Goal: Information Seeking & Learning: Learn about a topic

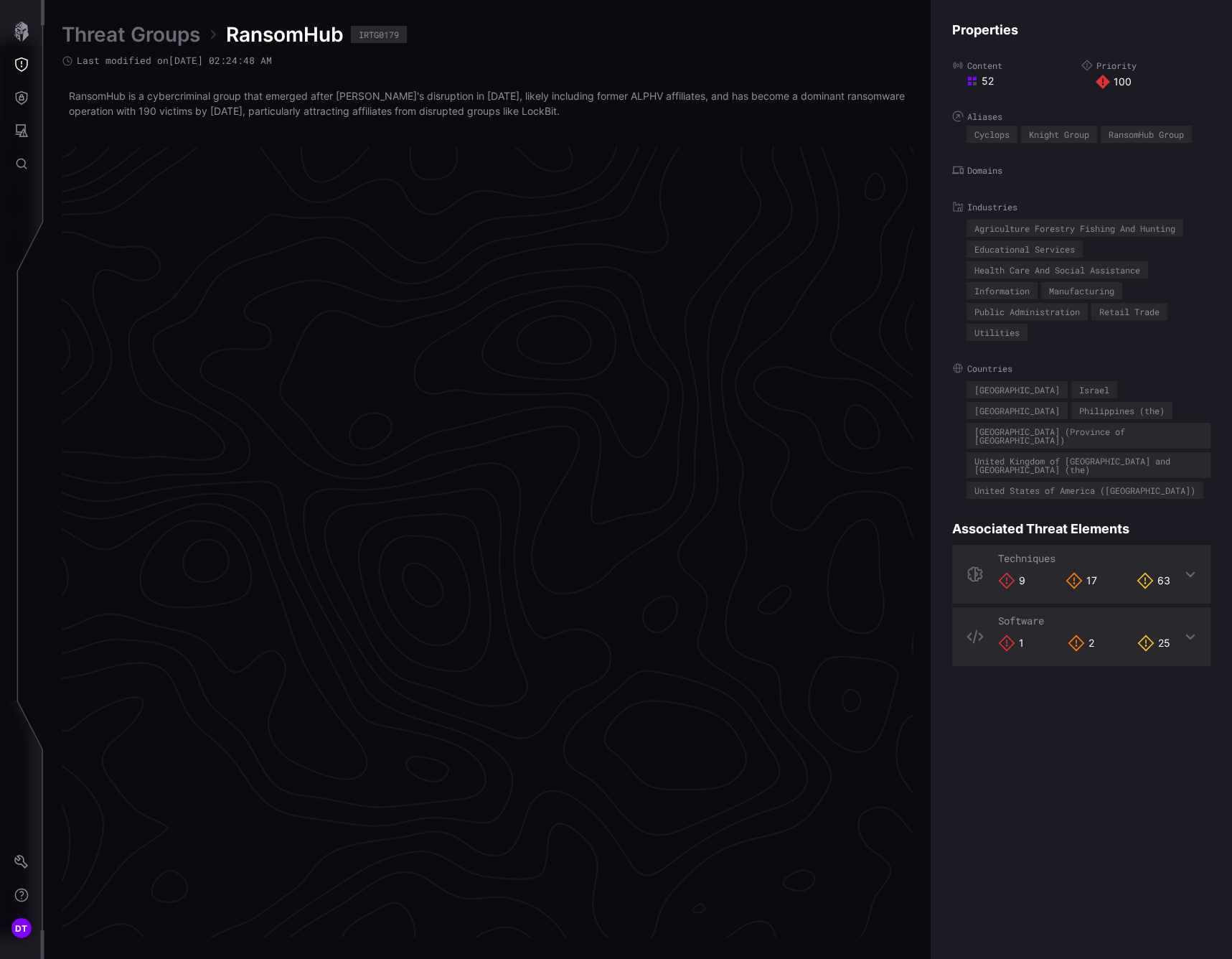
scroll to position [2696, 656]
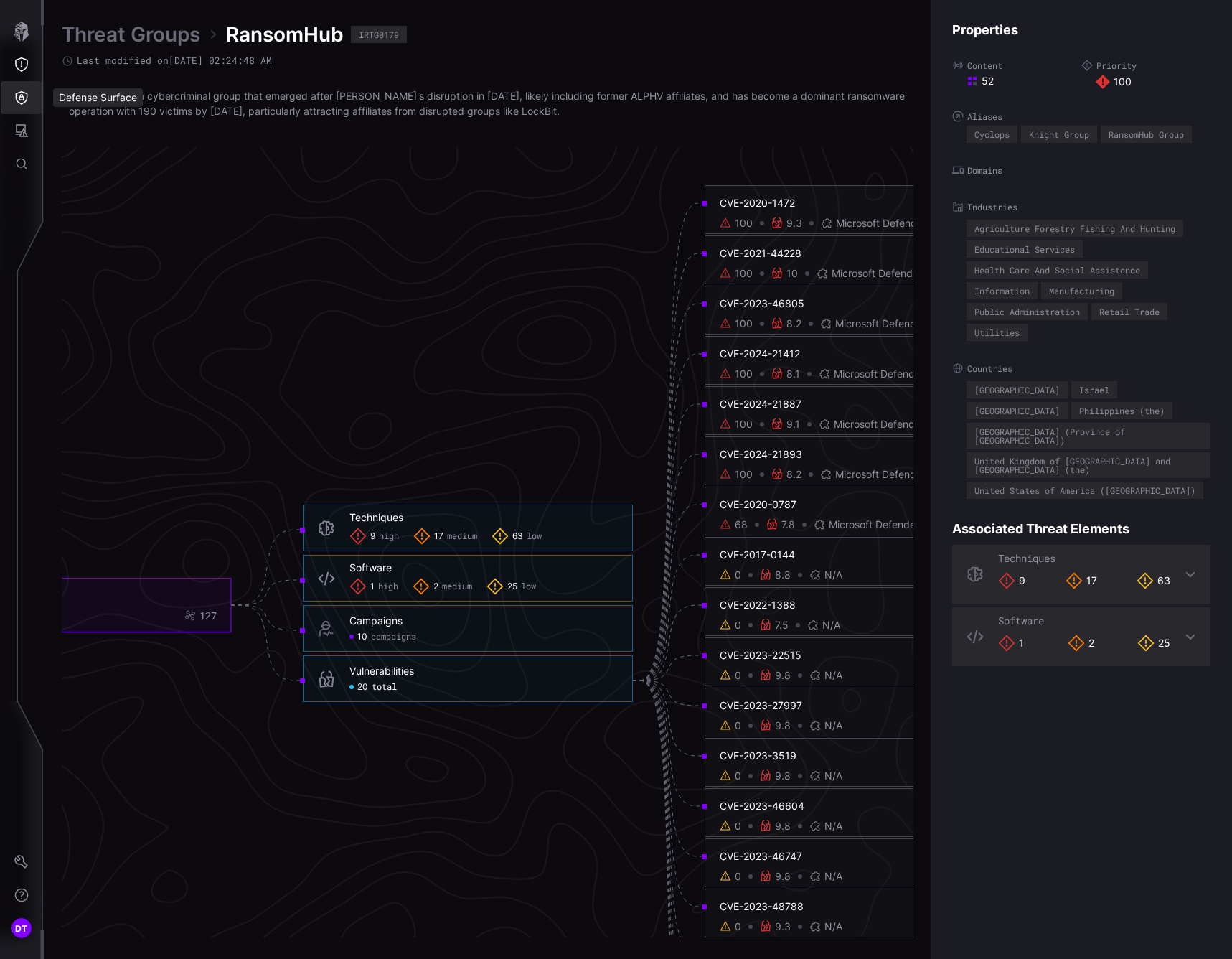
click at [18, 94] on icon "Defense Surface" at bounding box center [21, 98] width 12 height 14
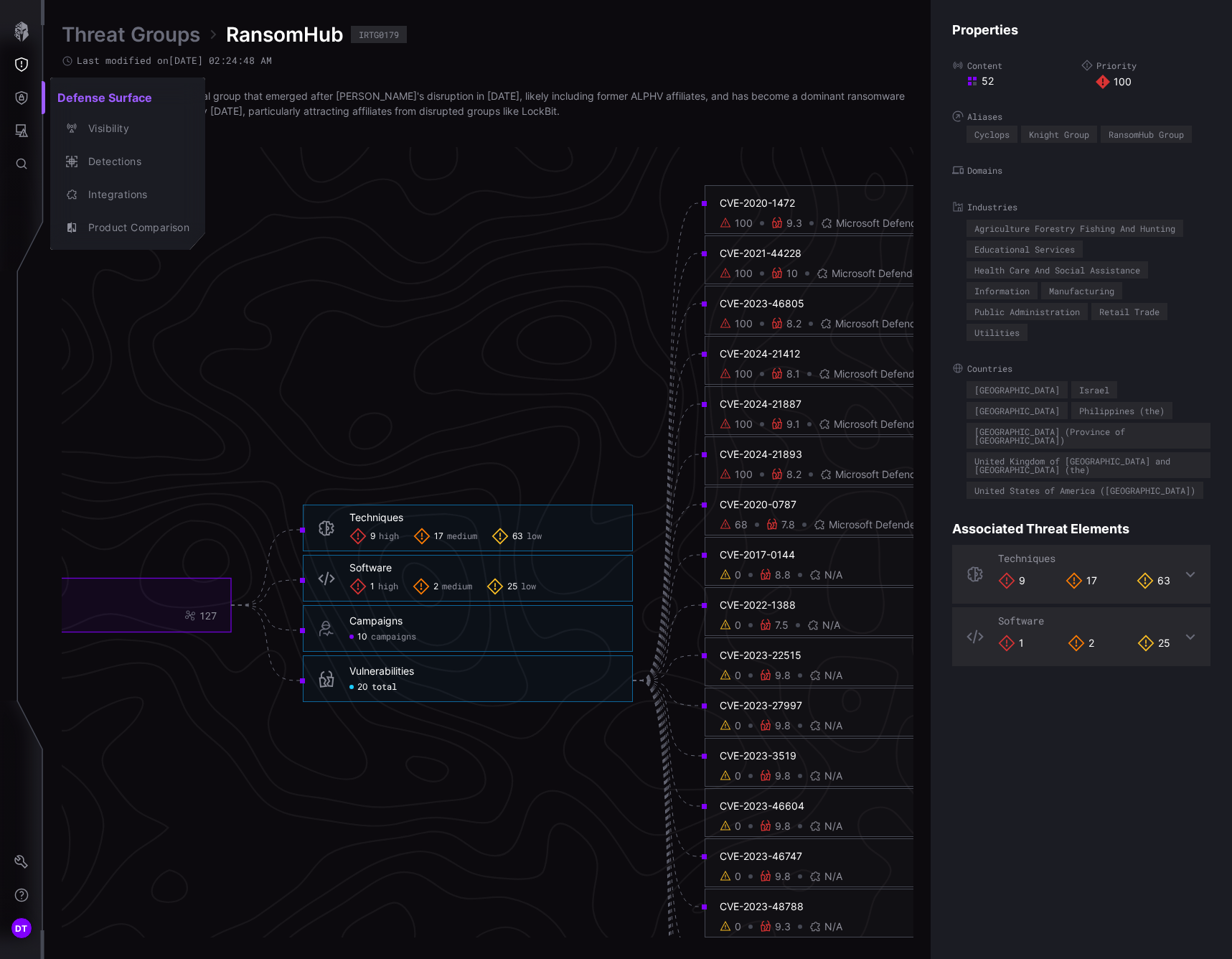
click at [20, 63] on div at bounding box center [616, 480] width 1232 height 959
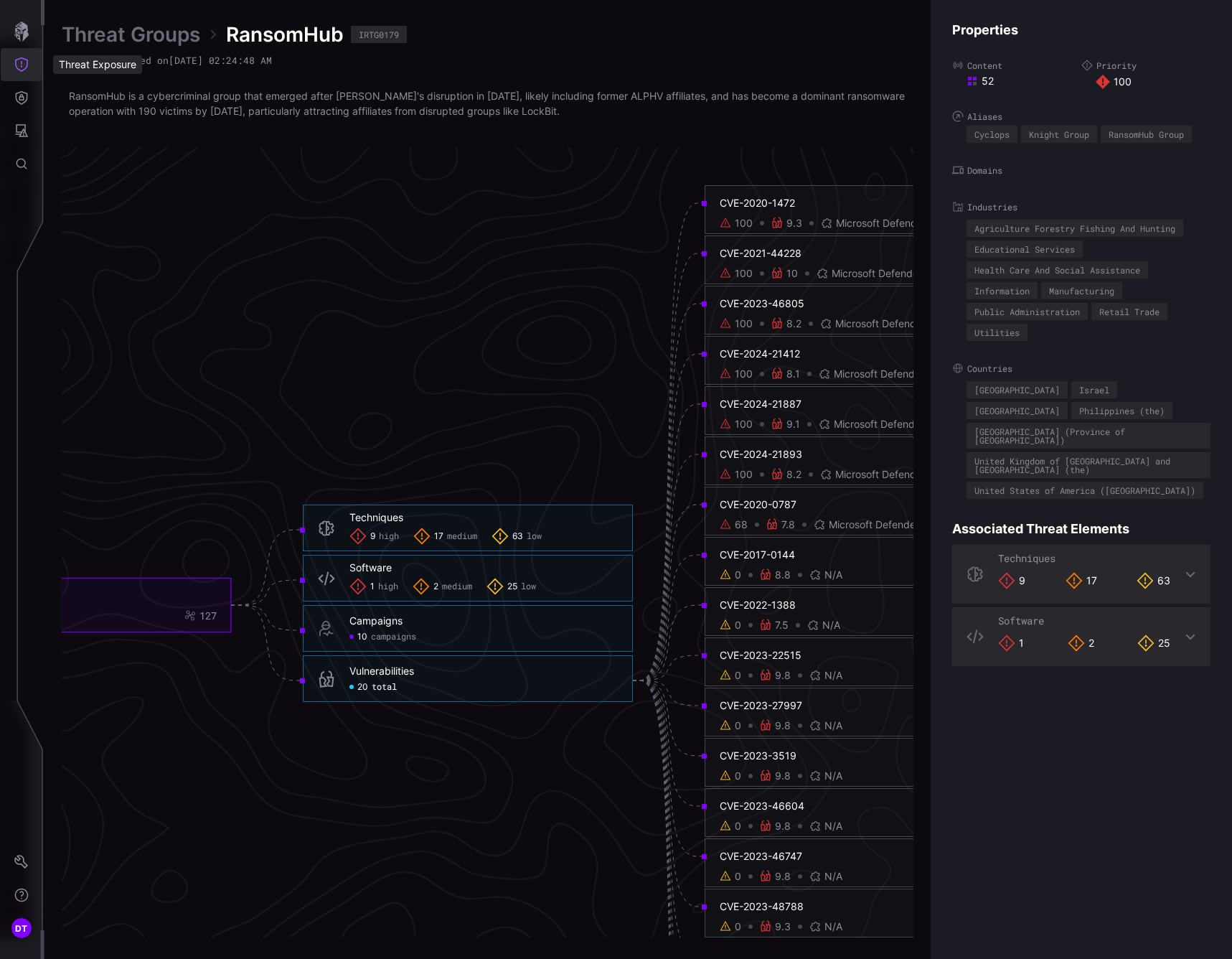
click at [20, 63] on icon "Threat Exposure" at bounding box center [21, 64] width 15 height 15
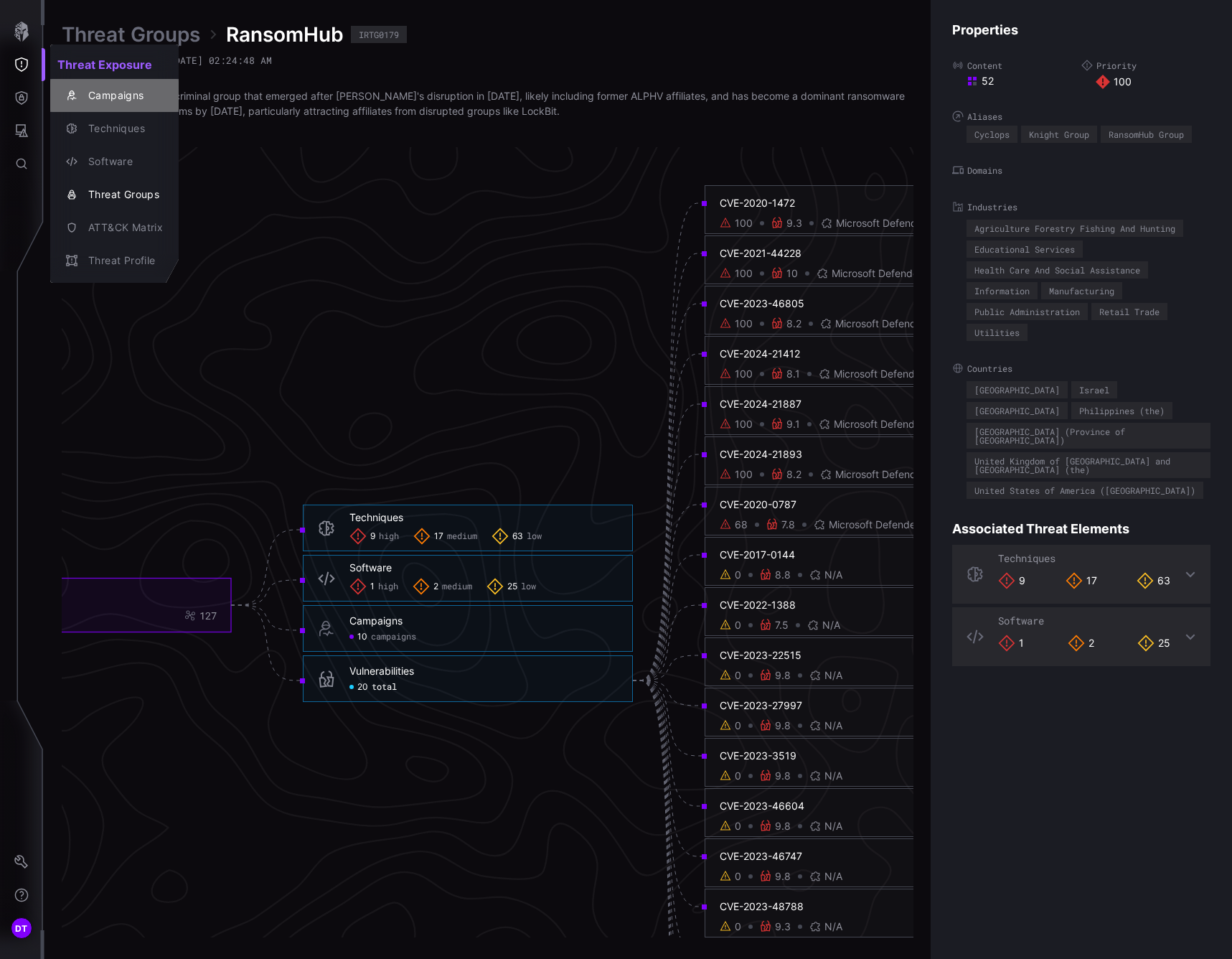
click at [105, 99] on div "Campaigns" at bounding box center [122, 96] width 82 height 18
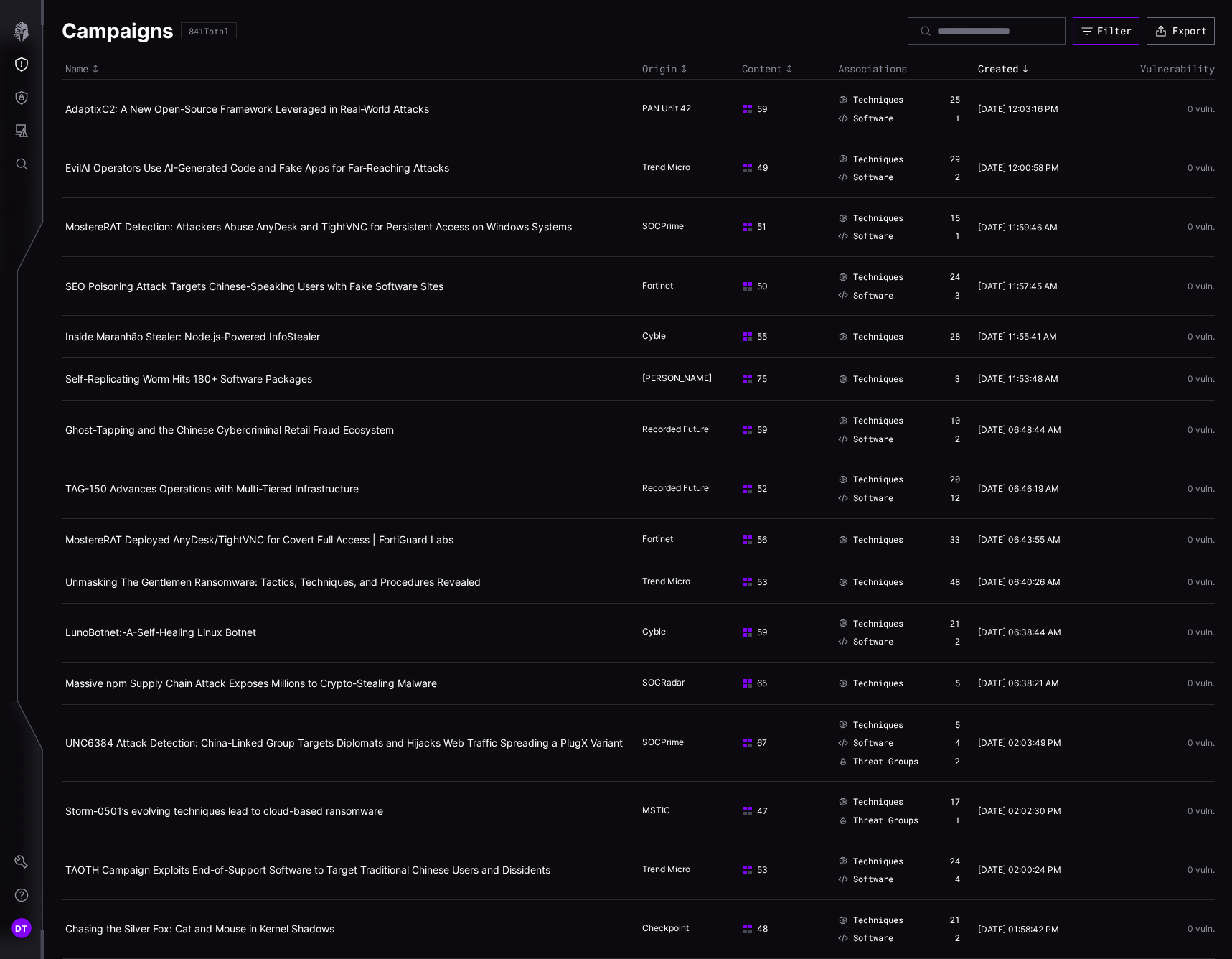
click at [1099, 34] on div "Filter" at bounding box center [1114, 30] width 34 height 13
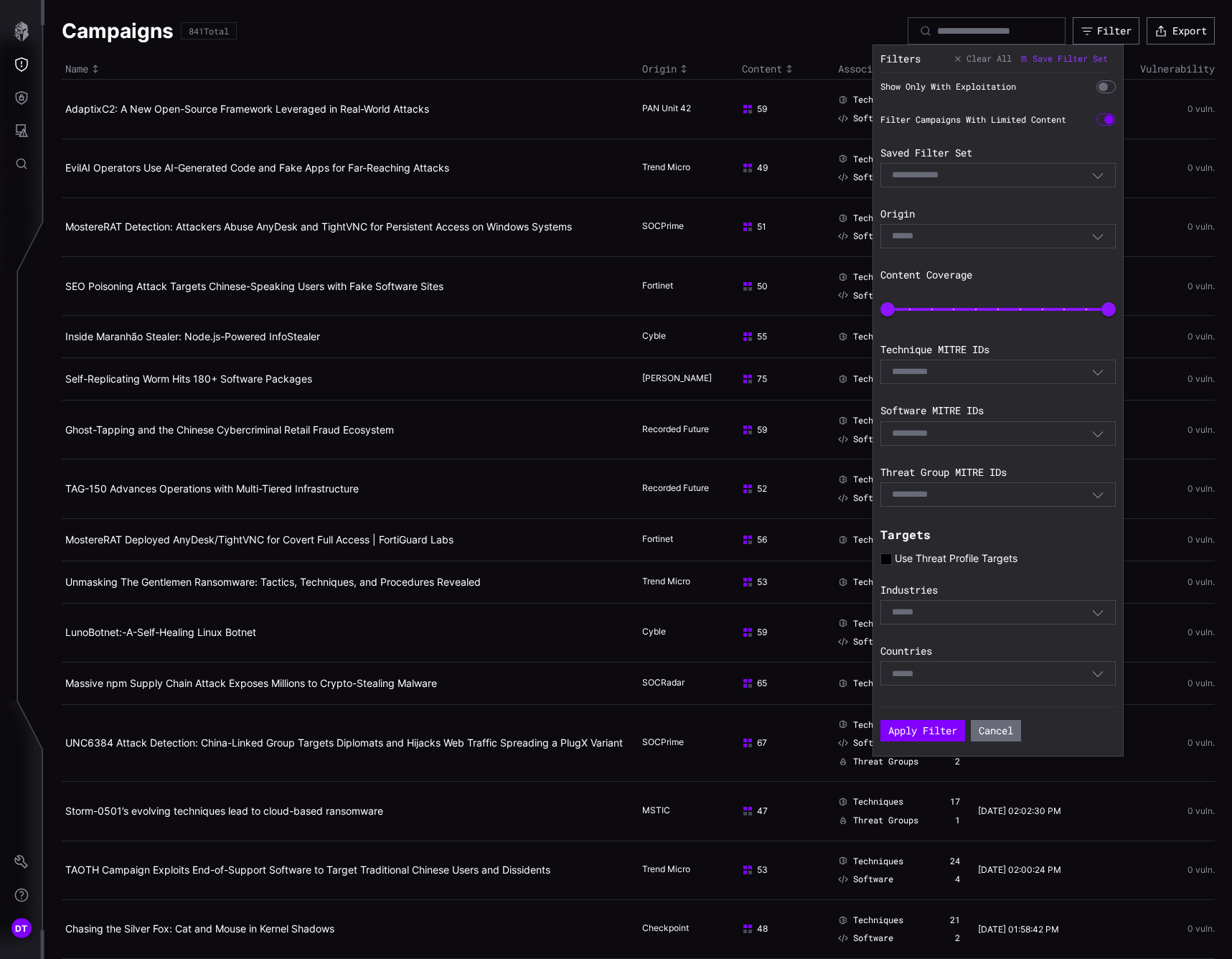
click at [950, 242] on div "Select" at bounding box center [992, 235] width 199 height 13
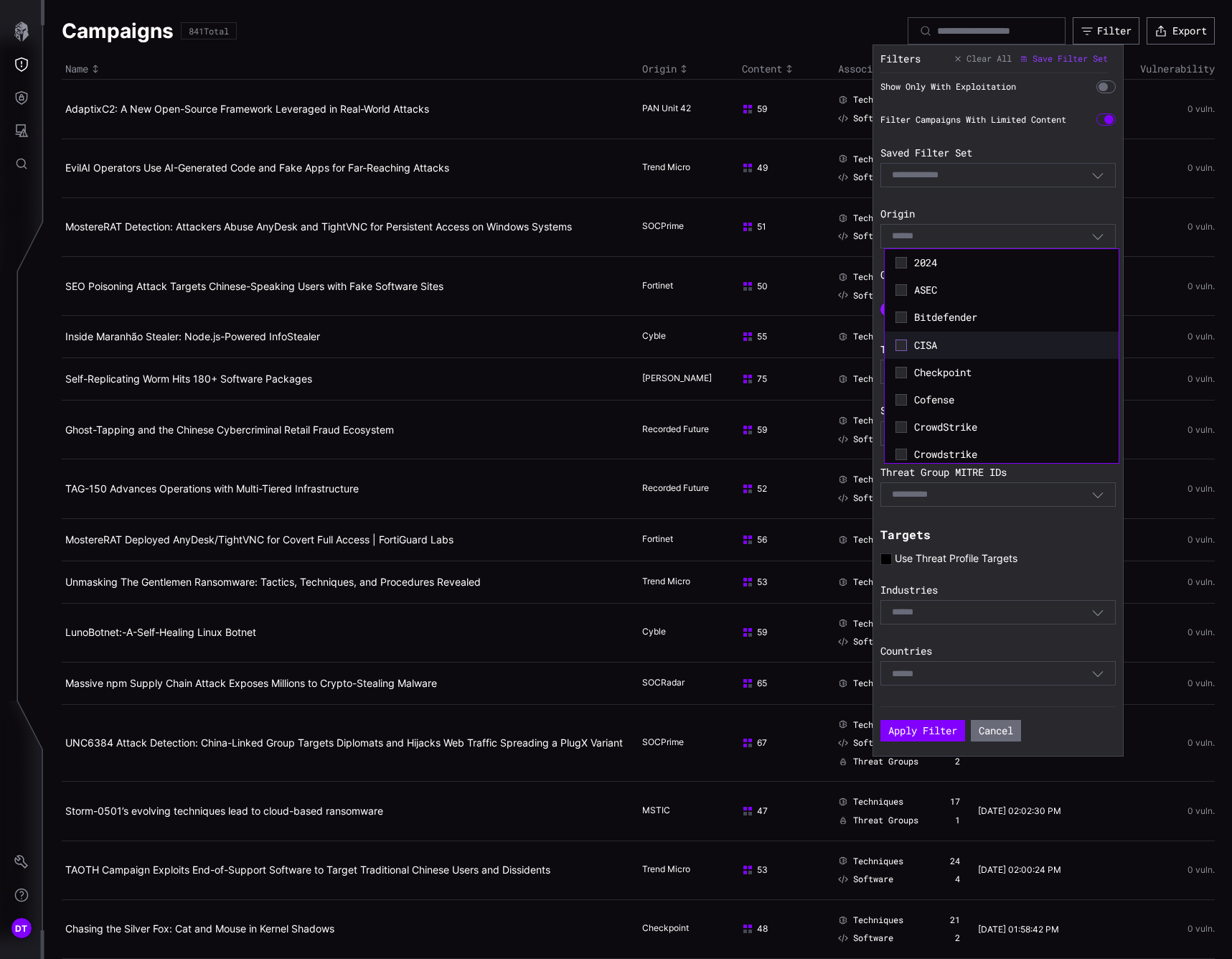
click at [900, 340] on icon at bounding box center [901, 346] width 12 height 12
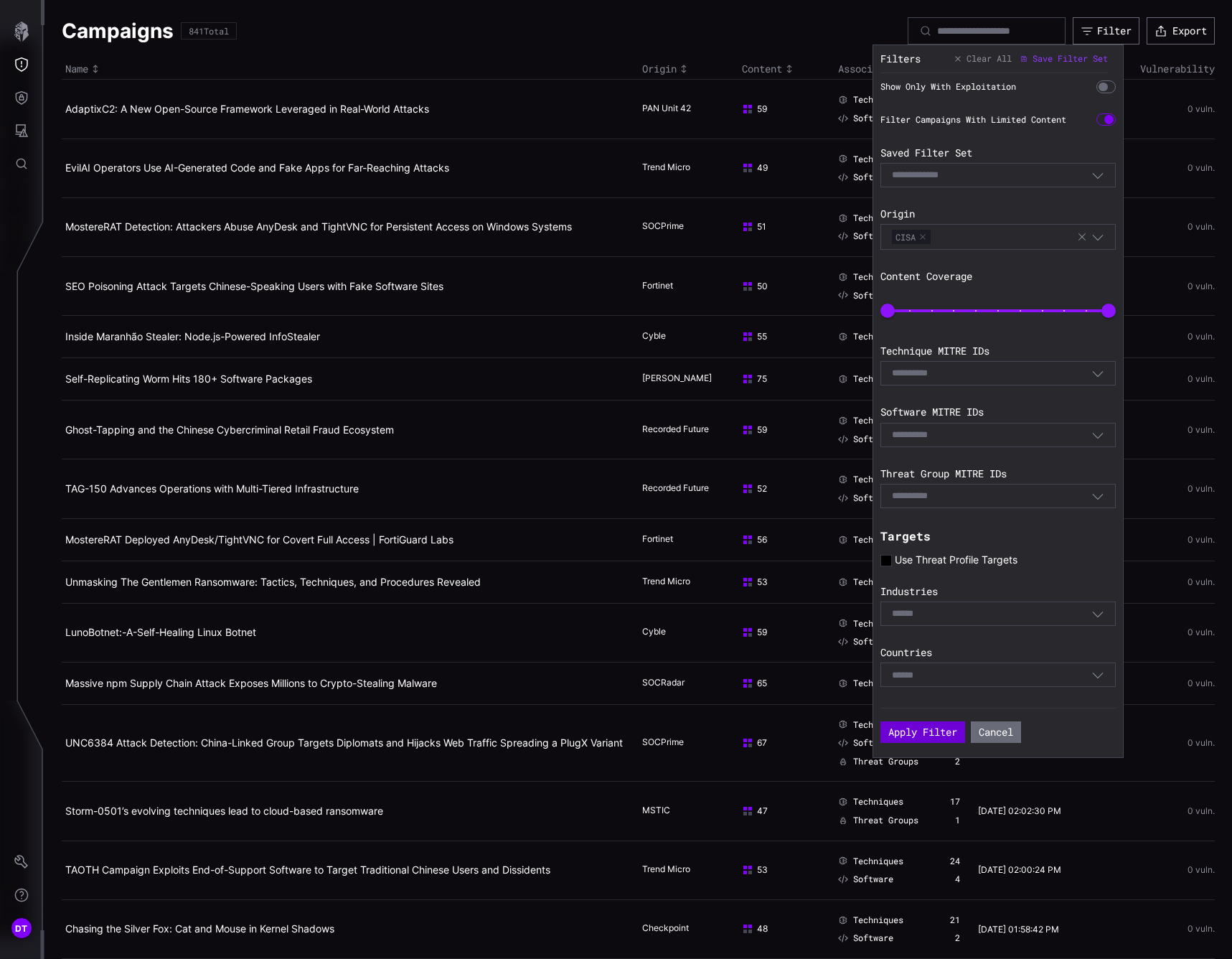
click at [929, 729] on button "Apply Filter" at bounding box center [923, 732] width 85 height 21
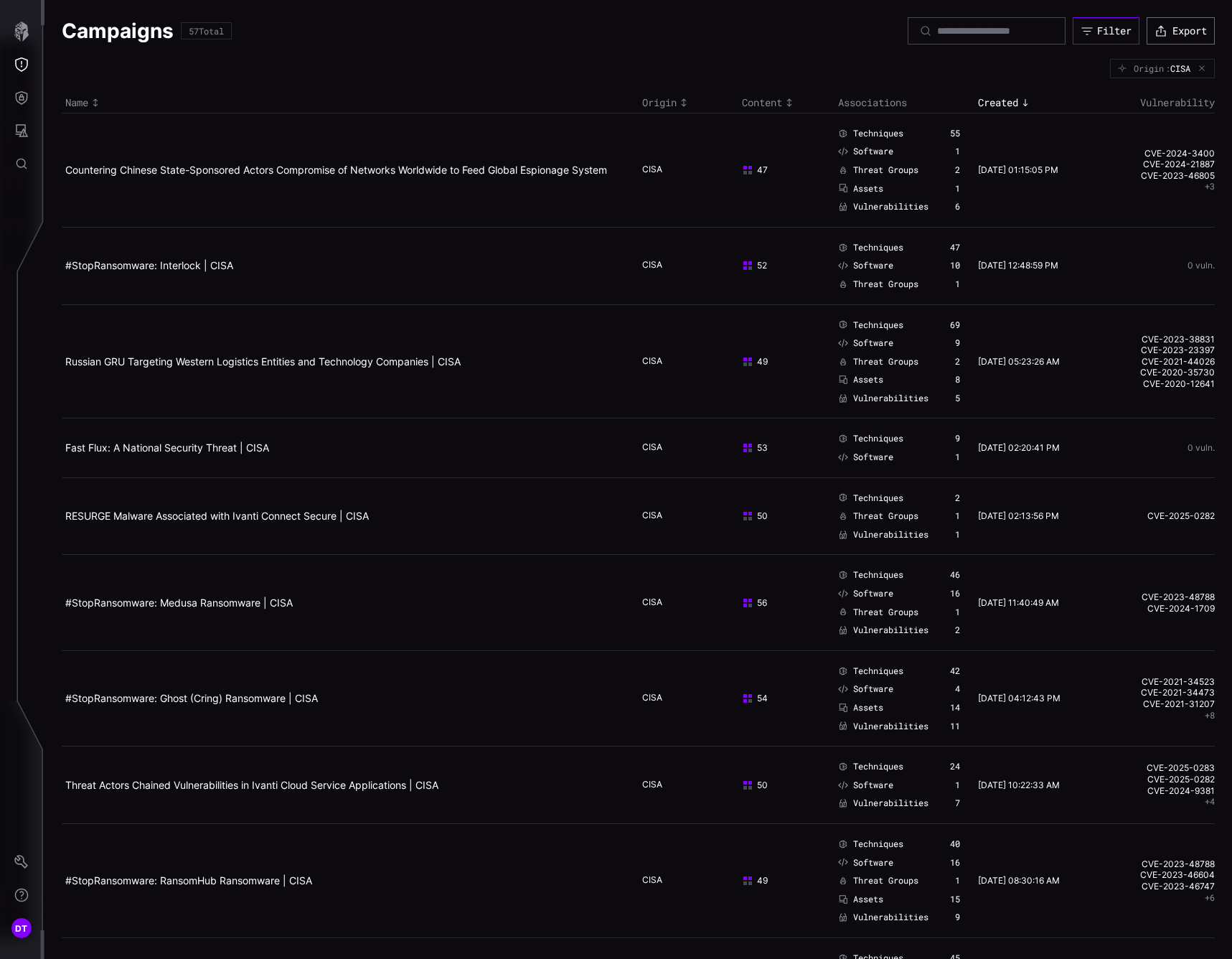
click at [1097, 31] on div "Filter" at bounding box center [1114, 30] width 34 height 13
click at [1098, 28] on div "Filter" at bounding box center [1114, 30] width 34 height 13
click at [565, 45] on div "Campaigns 57 Total Filter Export" at bounding box center [637, 31] width 1153 height 27
click at [1097, 33] on div "Filter" at bounding box center [1114, 30] width 34 height 13
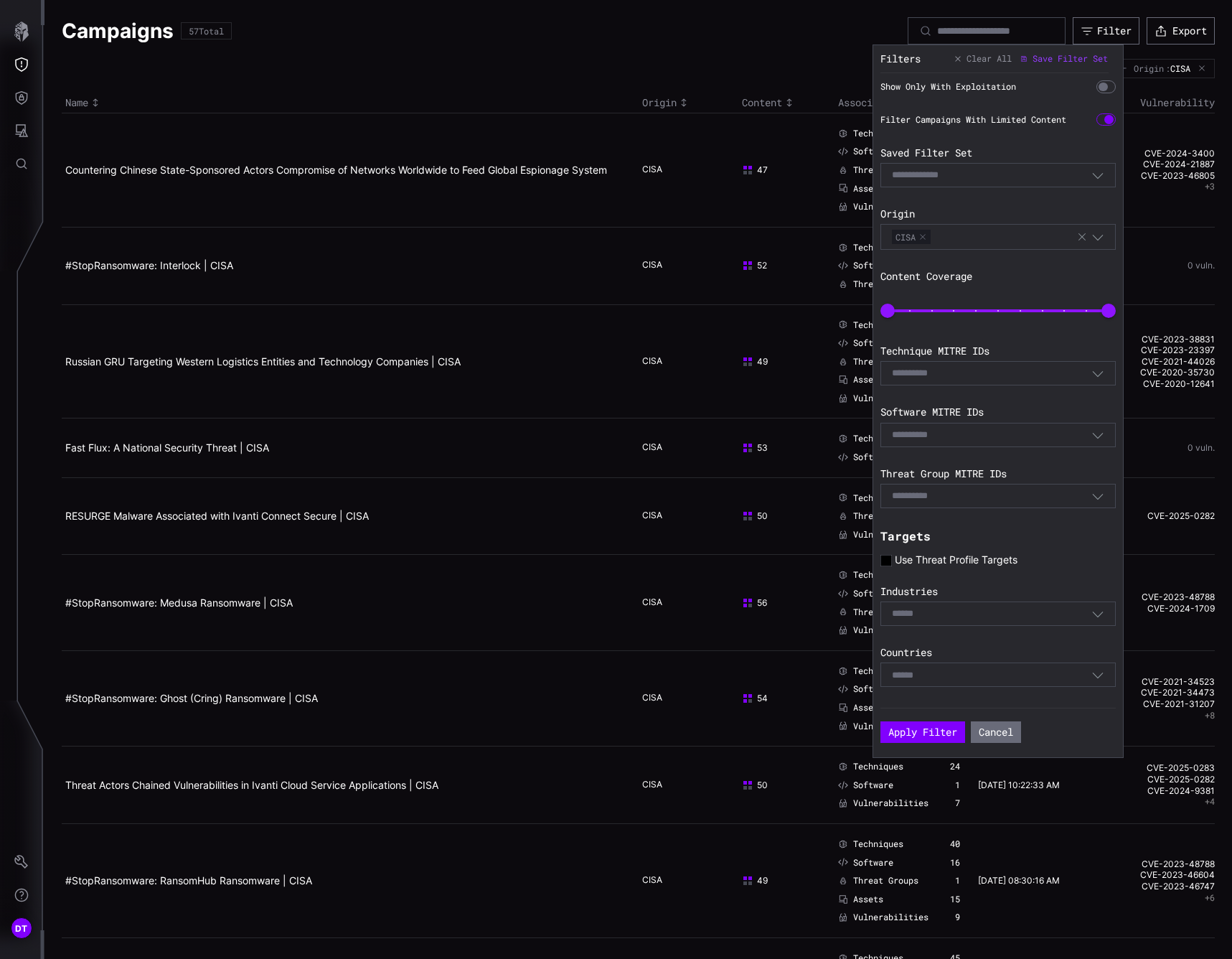
click at [924, 673] on input at bounding box center [910, 676] width 35 height 12
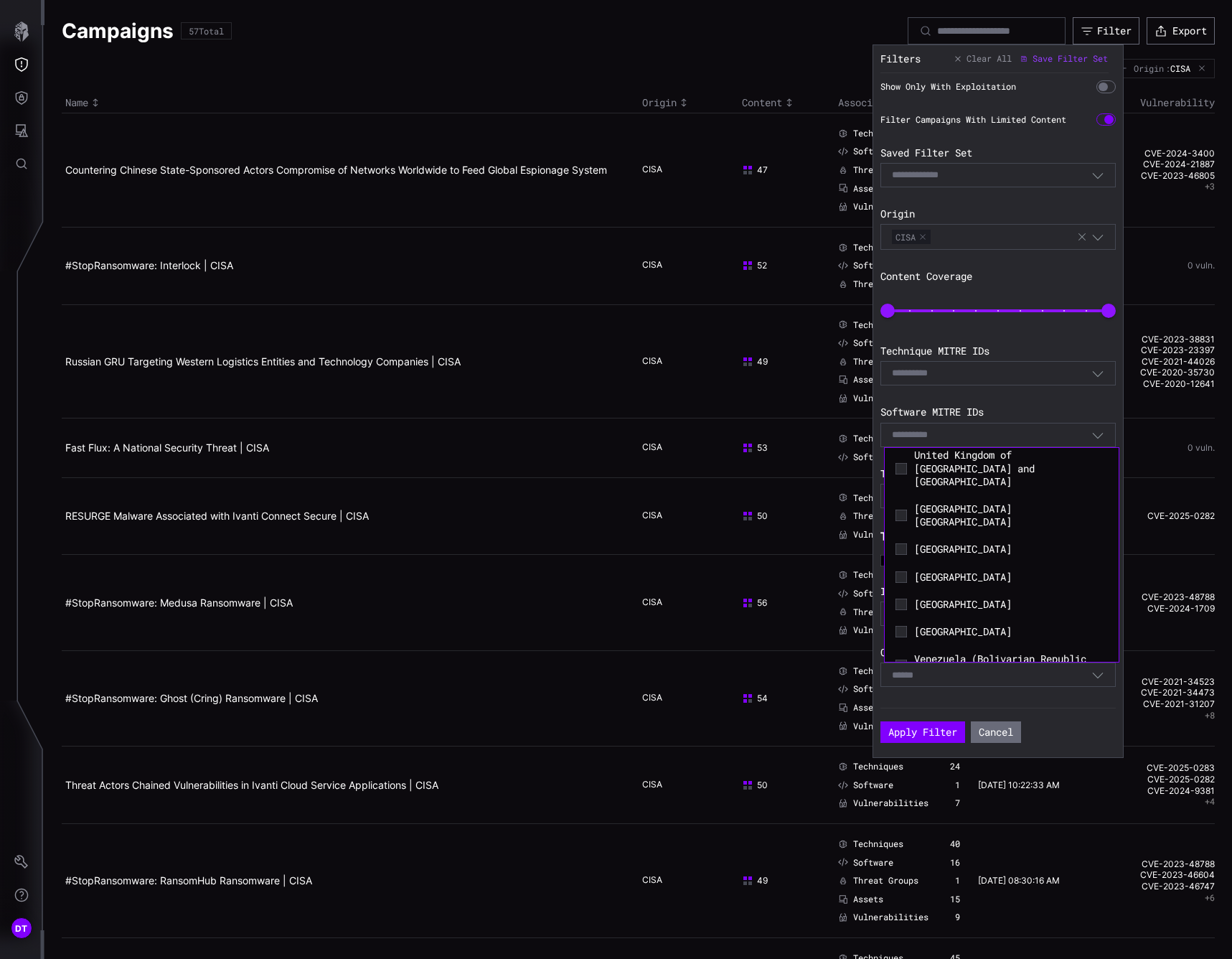
scroll to position [6507, 0]
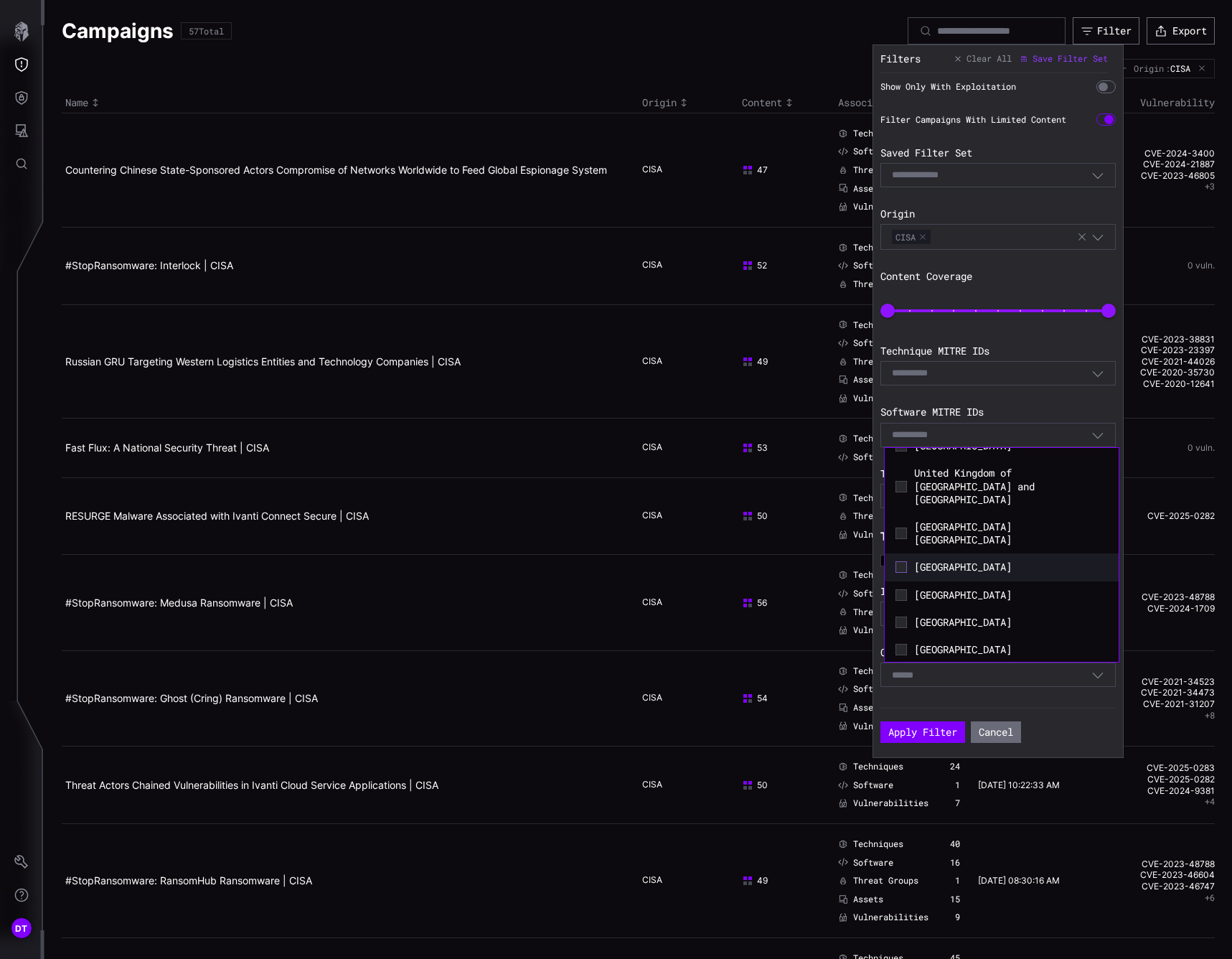
click at [902, 573] on icon at bounding box center [901, 567] width 12 height 12
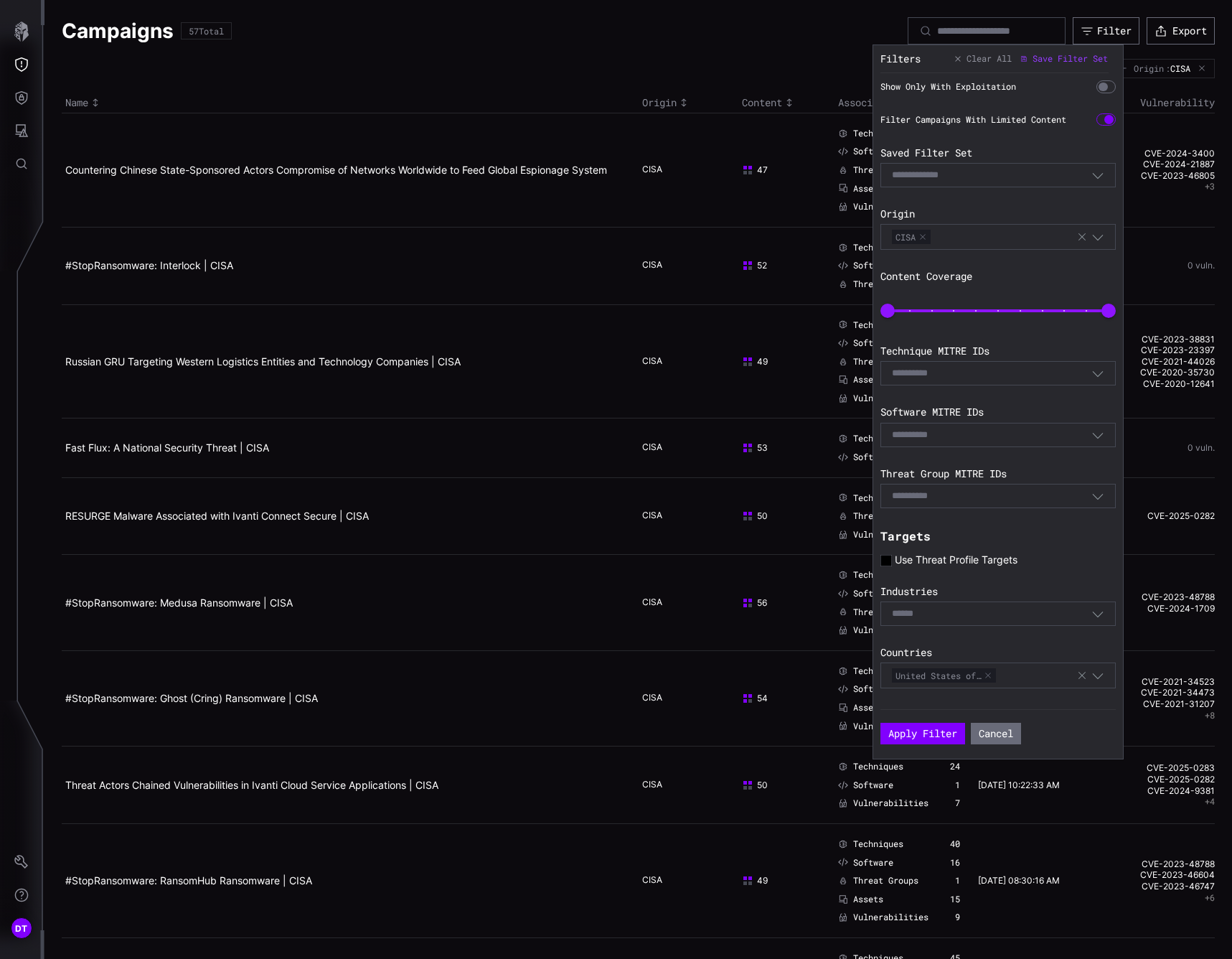
click at [925, 741] on button "Apply Filter" at bounding box center [923, 733] width 85 height 21
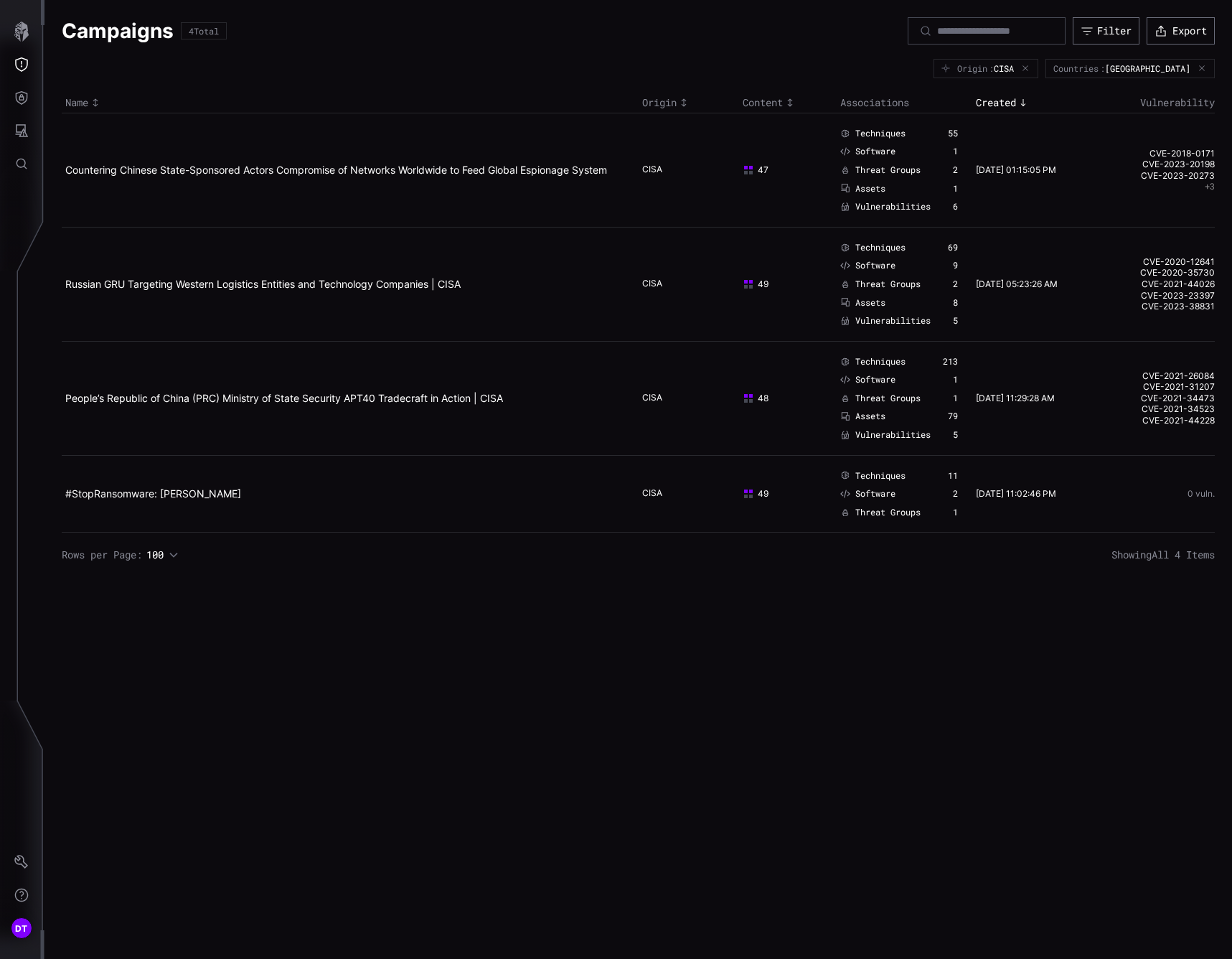
click at [960, 191] on td "Techniques 55 Software 1 Threat Groups 2 Assets 1 Vulnerabilities 6" at bounding box center [904, 169] width 136 height 114
click at [408, 171] on link "Countering Chinese State-Sponsored Actors Compromise of Networks Worldwide to F…" at bounding box center [336, 170] width 542 height 12
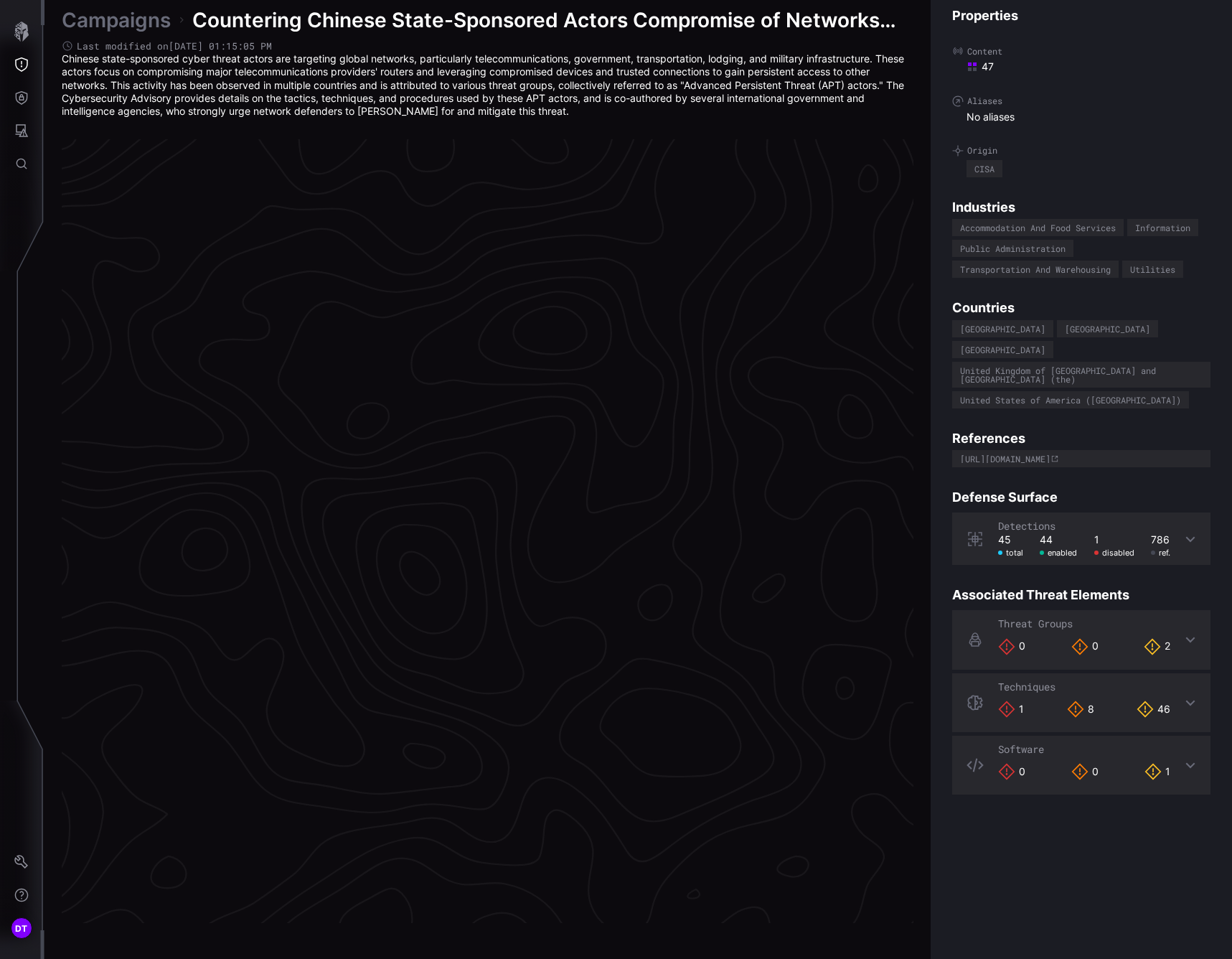
scroll to position [2844, 656]
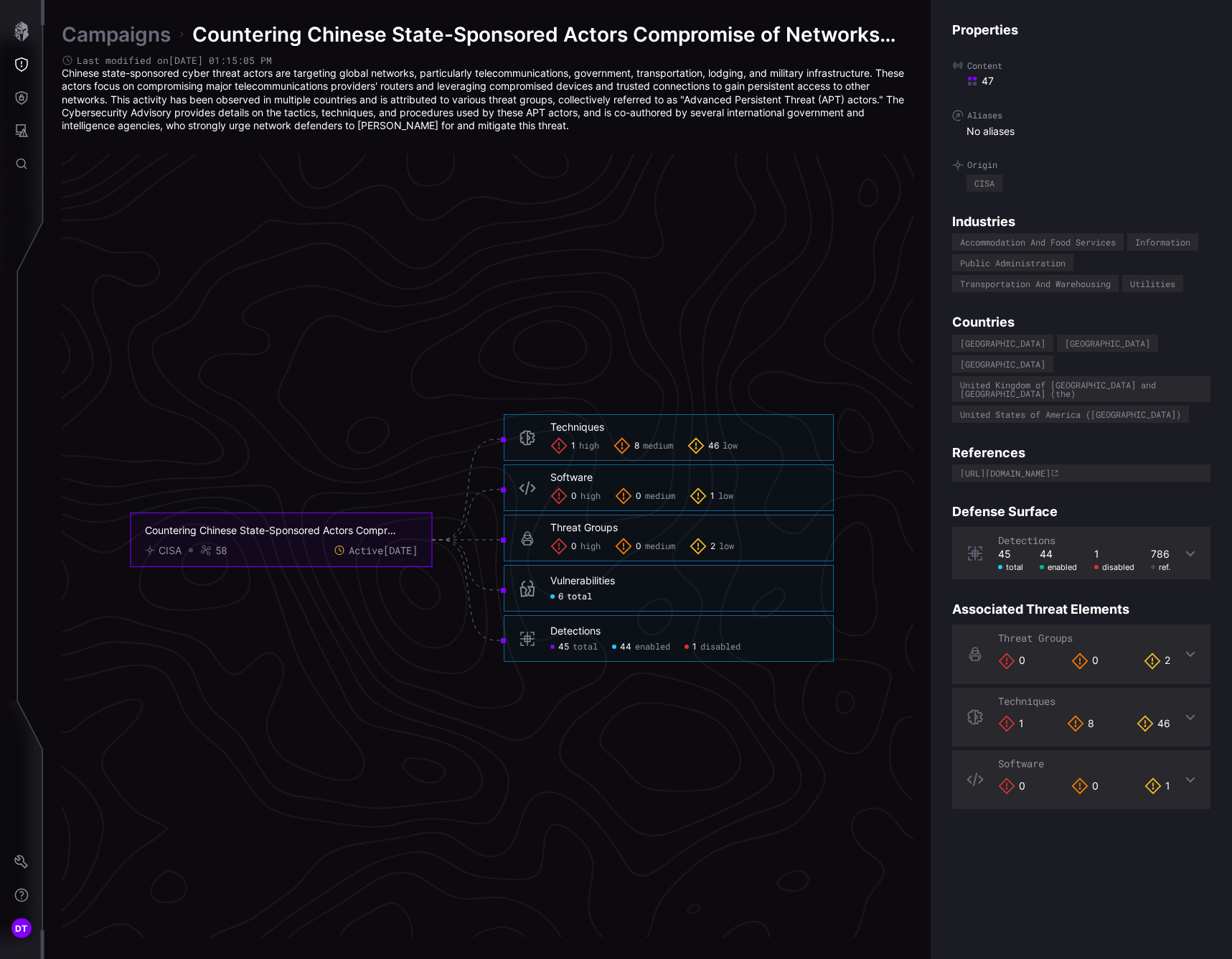
click at [575, 597] on span "total" at bounding box center [580, 598] width 25 height 12
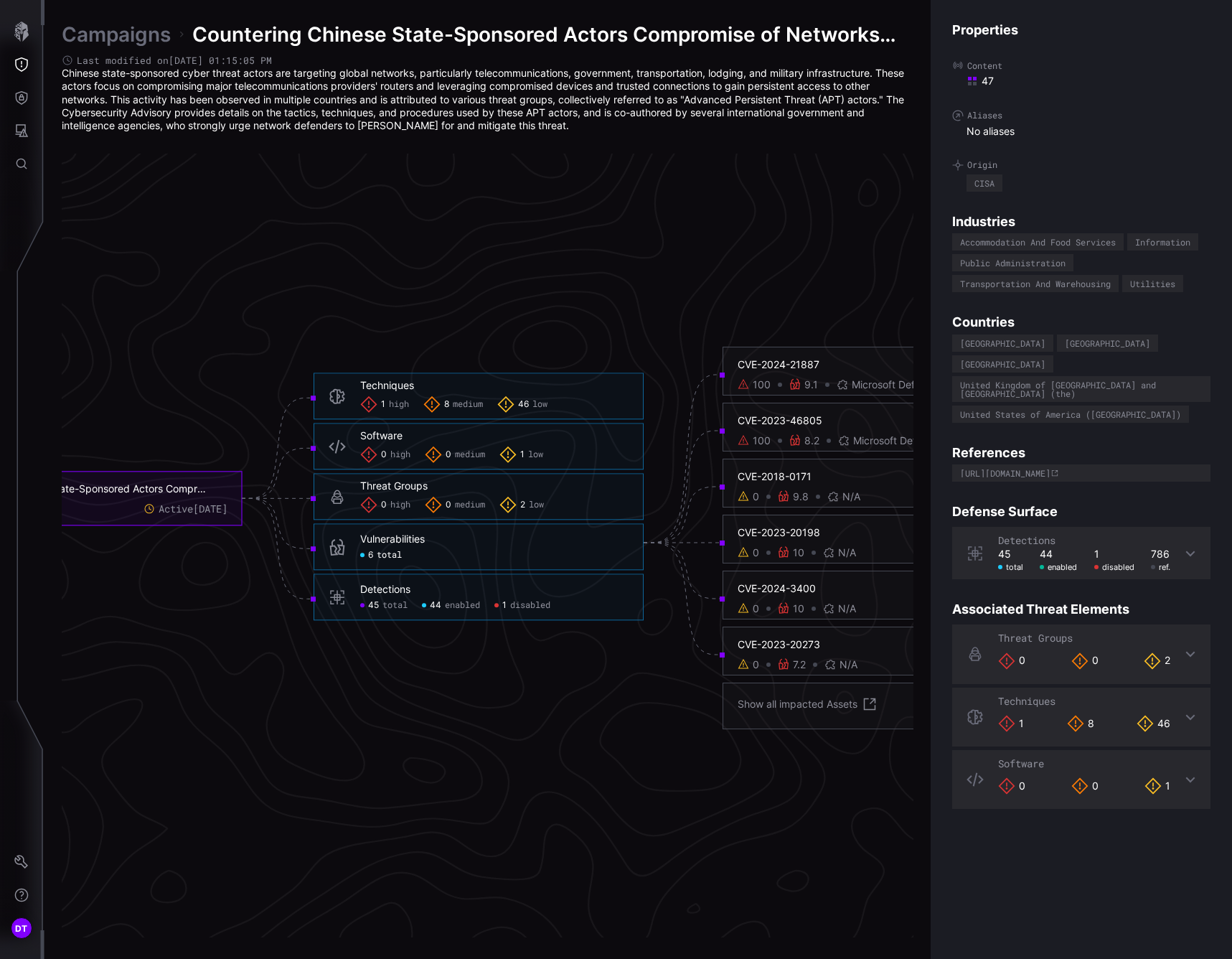
click at [802, 385] on div "9.1" at bounding box center [802, 384] width 28 height 13
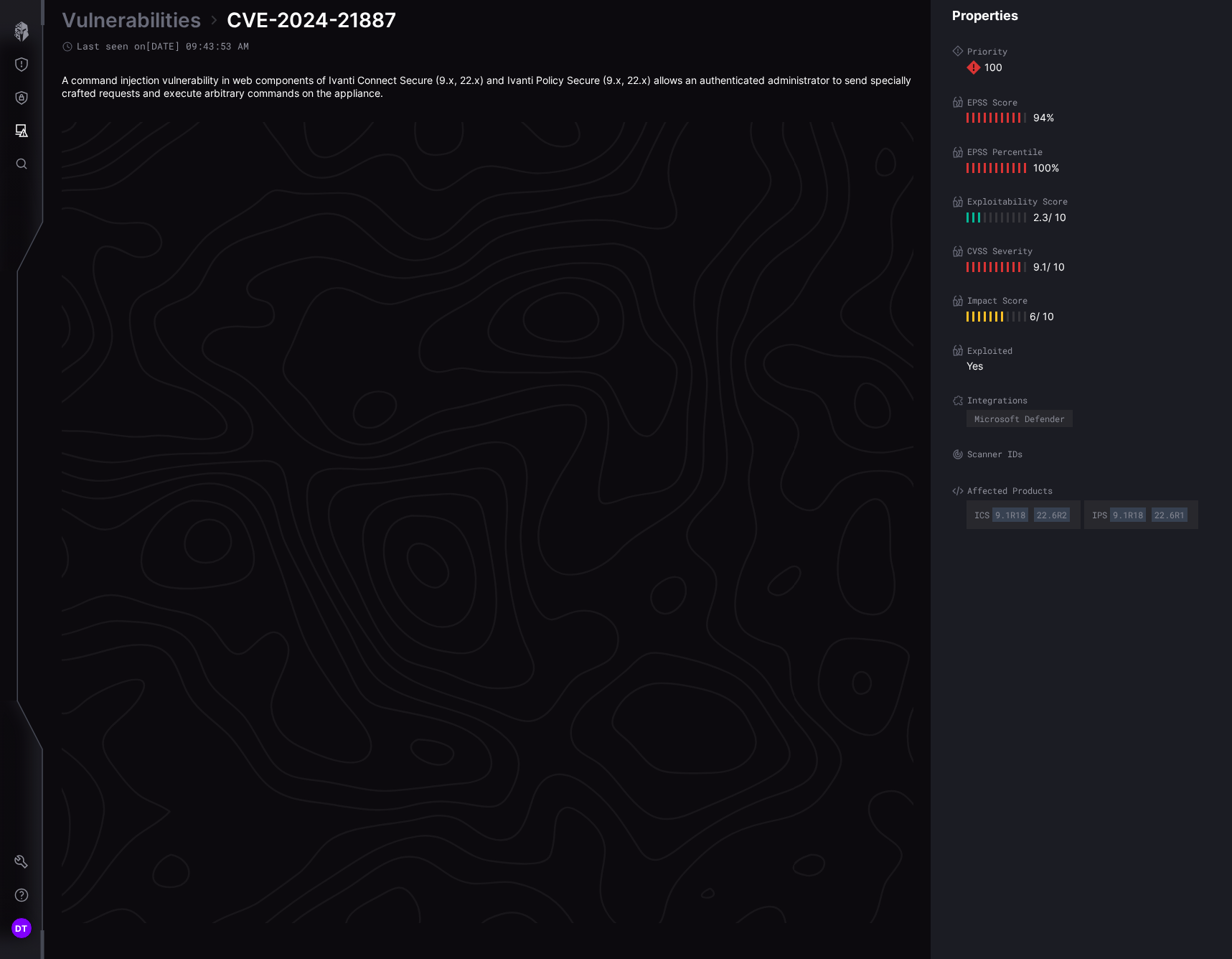
scroll to position [2834, 656]
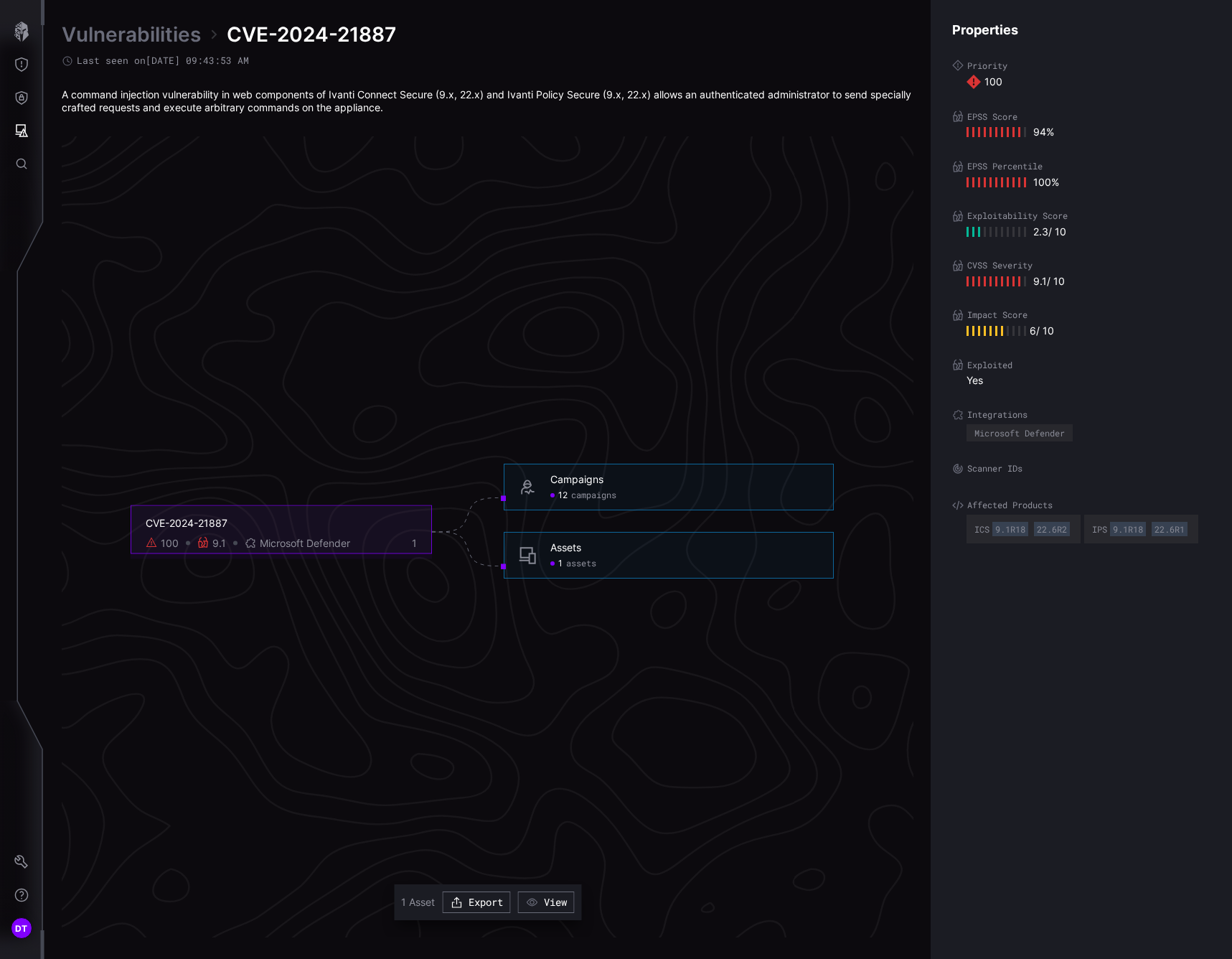
click at [573, 558] on span "assets" at bounding box center [581, 563] width 30 height 12
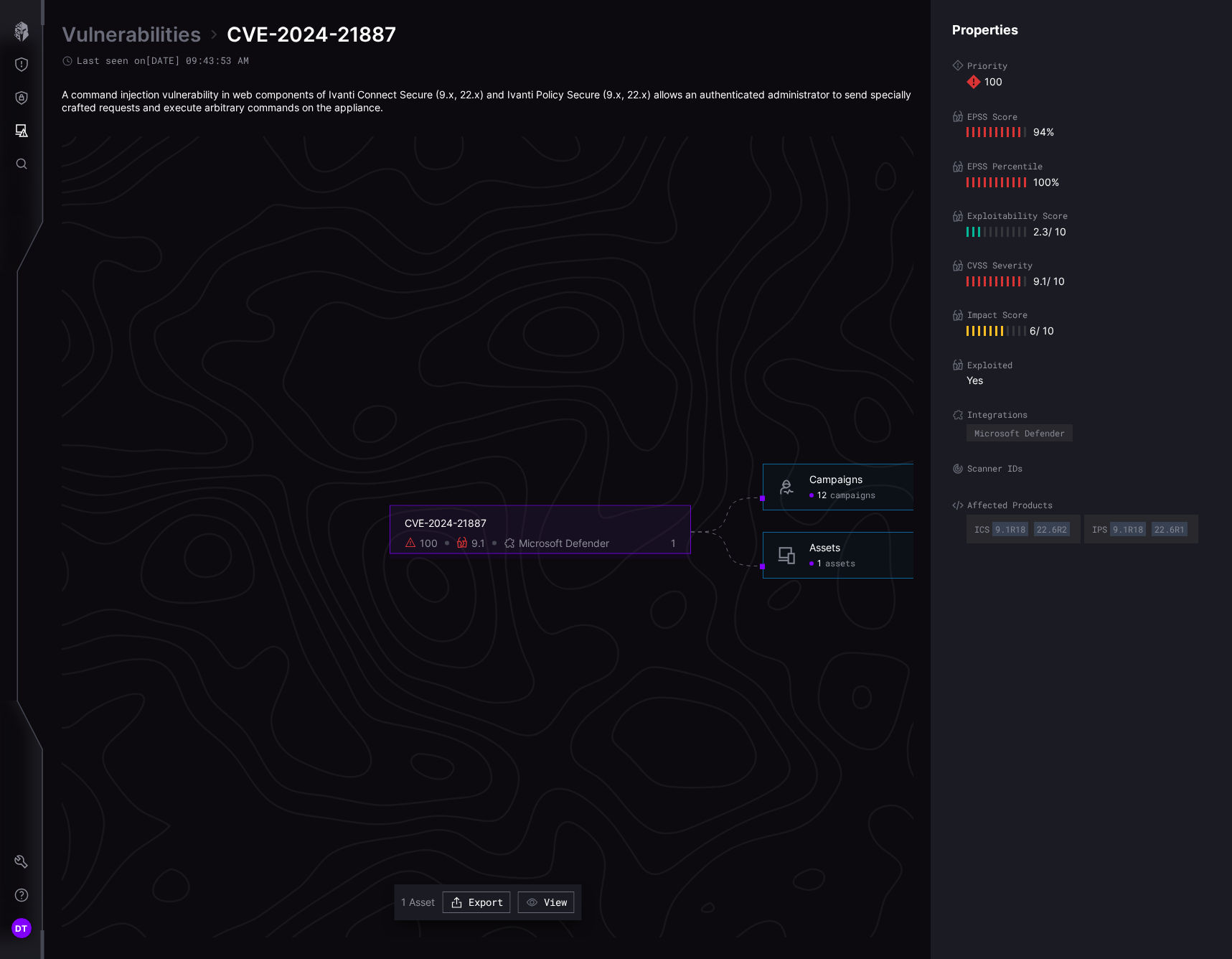
scroll to position [2834, 0]
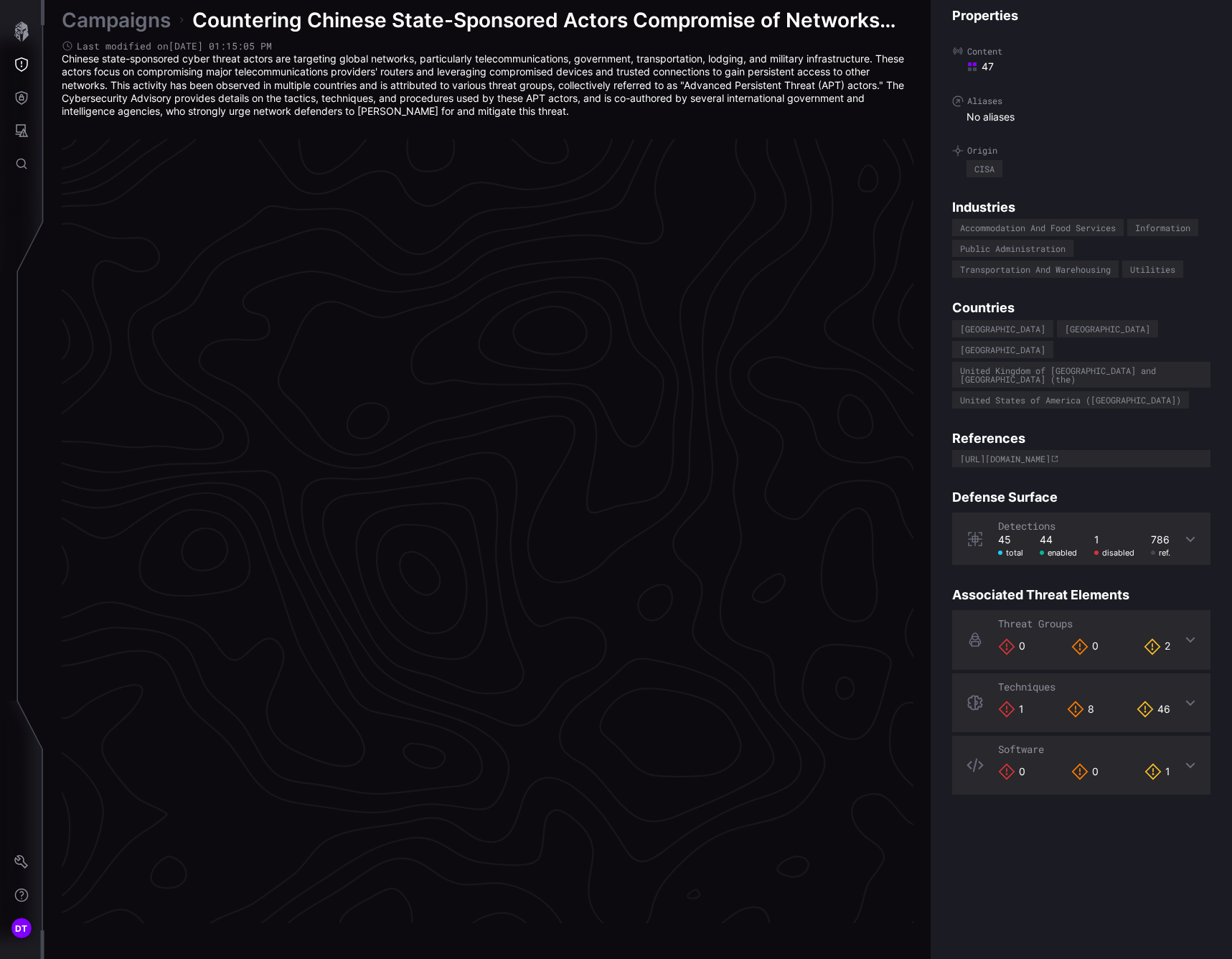
scroll to position [2844, 656]
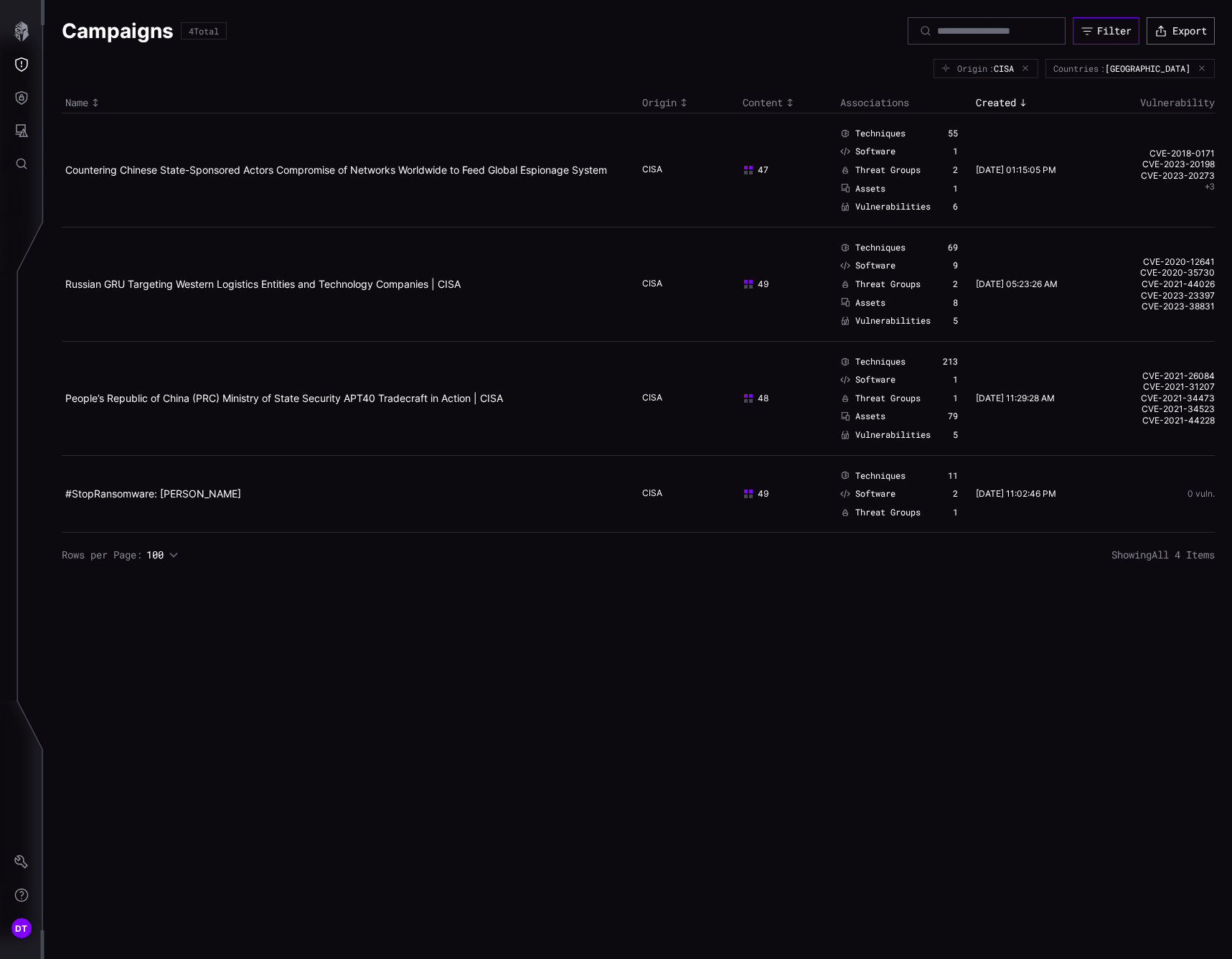
click at [1101, 31] on div "Filter" at bounding box center [1114, 30] width 34 height 13
click at [447, 644] on div "Campaigns 4 Total Filter Export Origin : CISA Countries : [GEOGRAPHIC_DATA] Nam…" at bounding box center [638, 480] width 1187 height 959
click at [22, 70] on icon "Threat Exposure" at bounding box center [21, 64] width 13 height 15
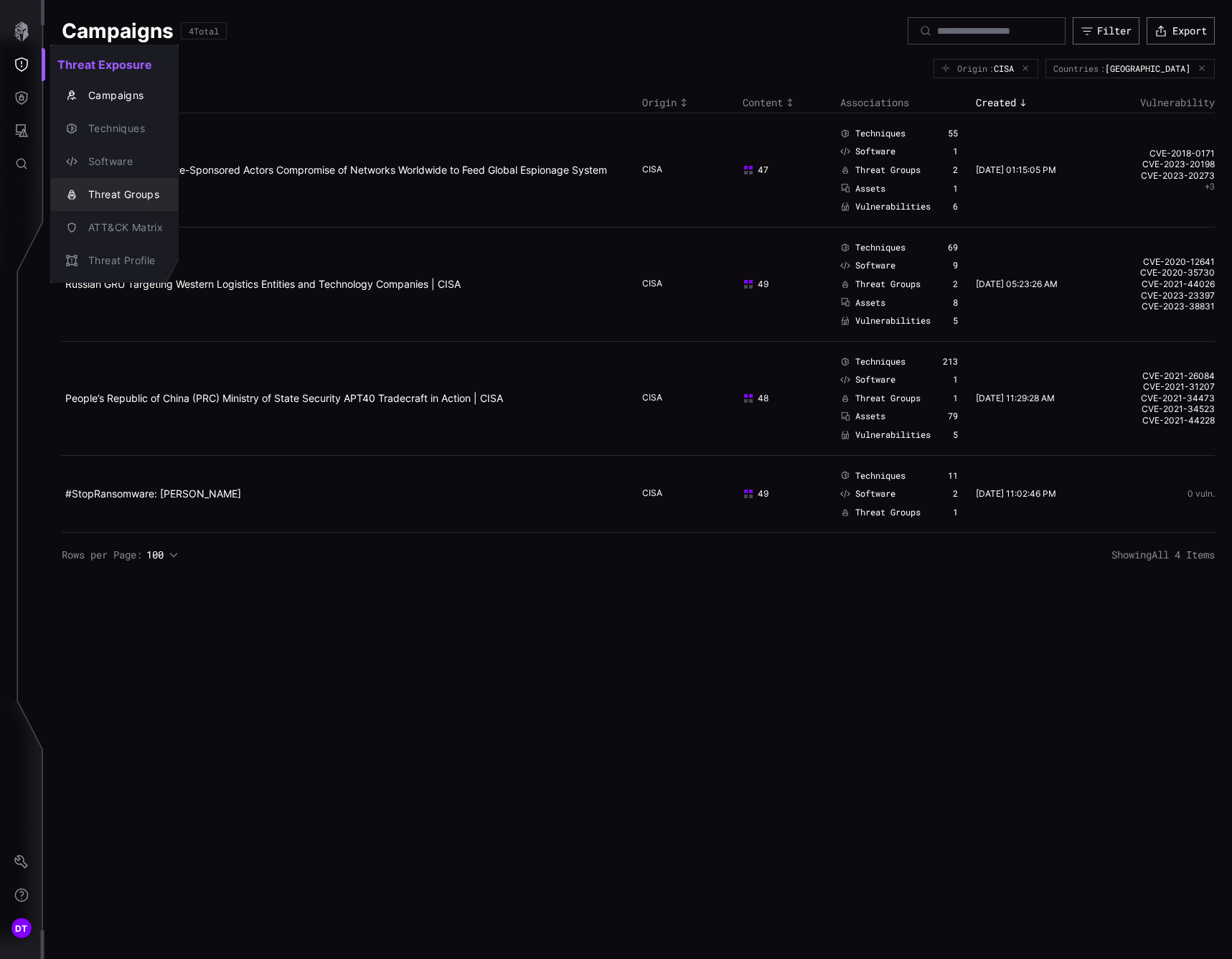
click at [132, 189] on div "Threat Groups" at bounding box center [122, 194] width 82 height 18
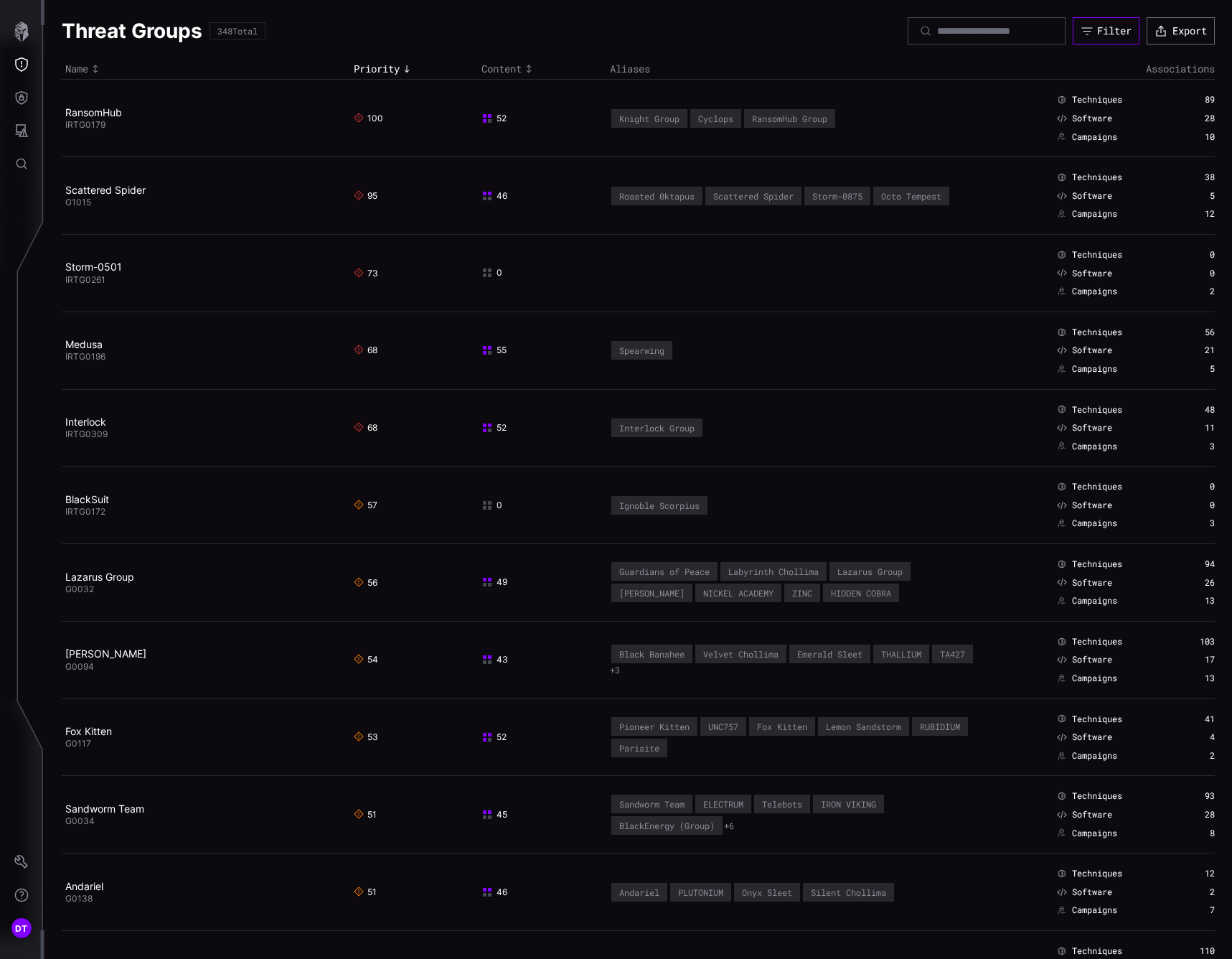
click at [1097, 28] on div "Filter" at bounding box center [1114, 30] width 34 height 13
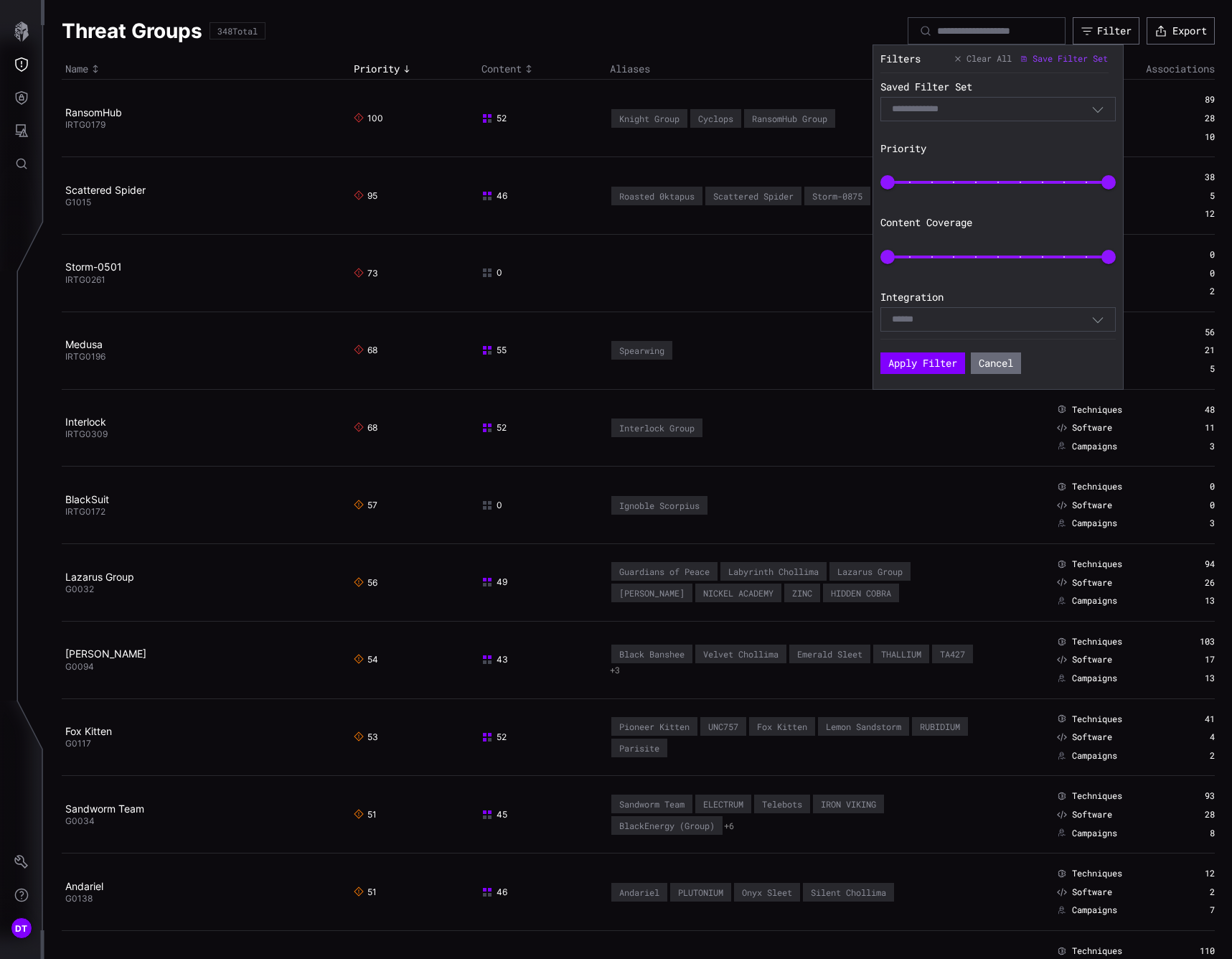
click at [1095, 321] on icon "button" at bounding box center [1097, 318] width 13 height 13
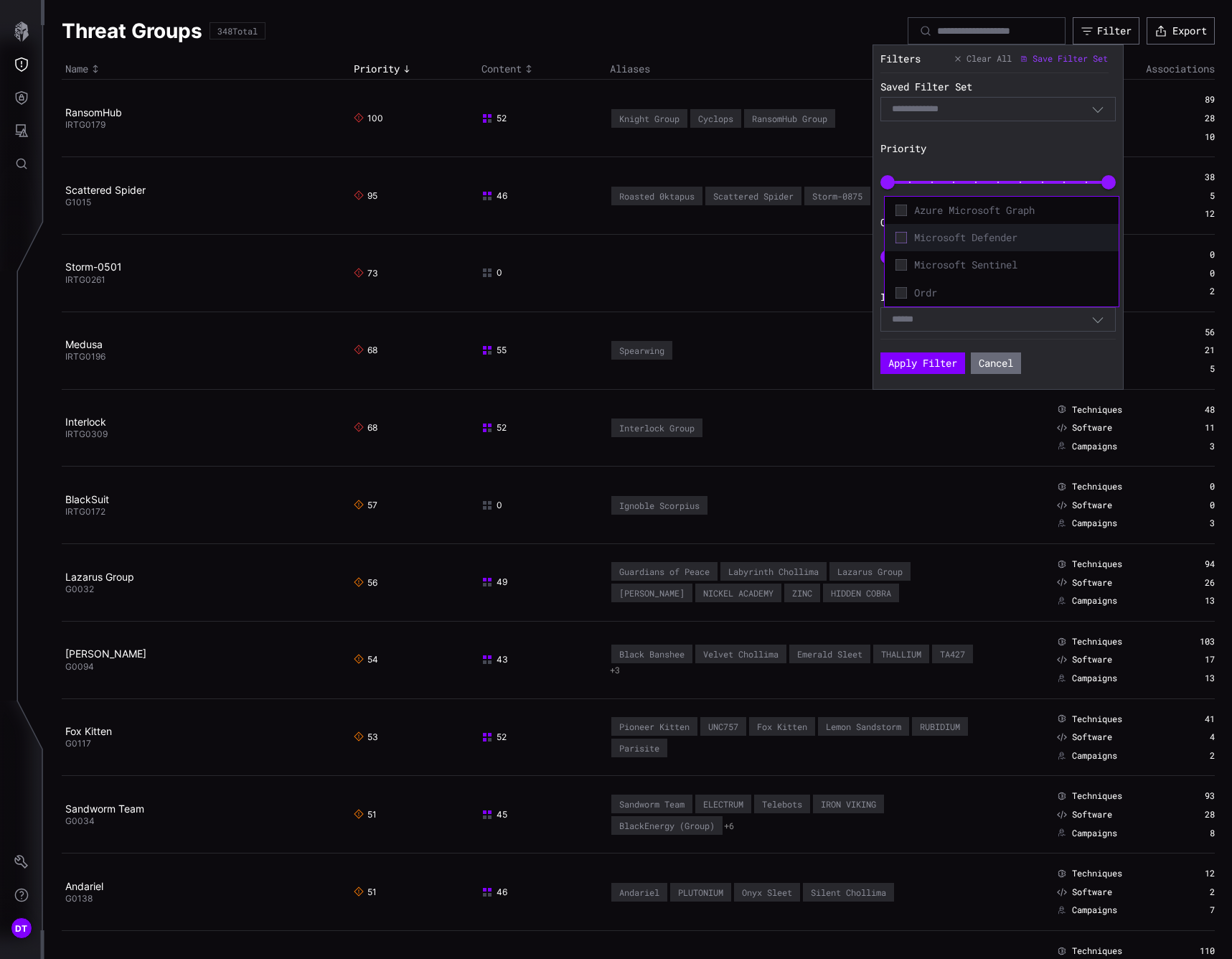
click at [900, 239] on icon at bounding box center [901, 237] width 12 height 12
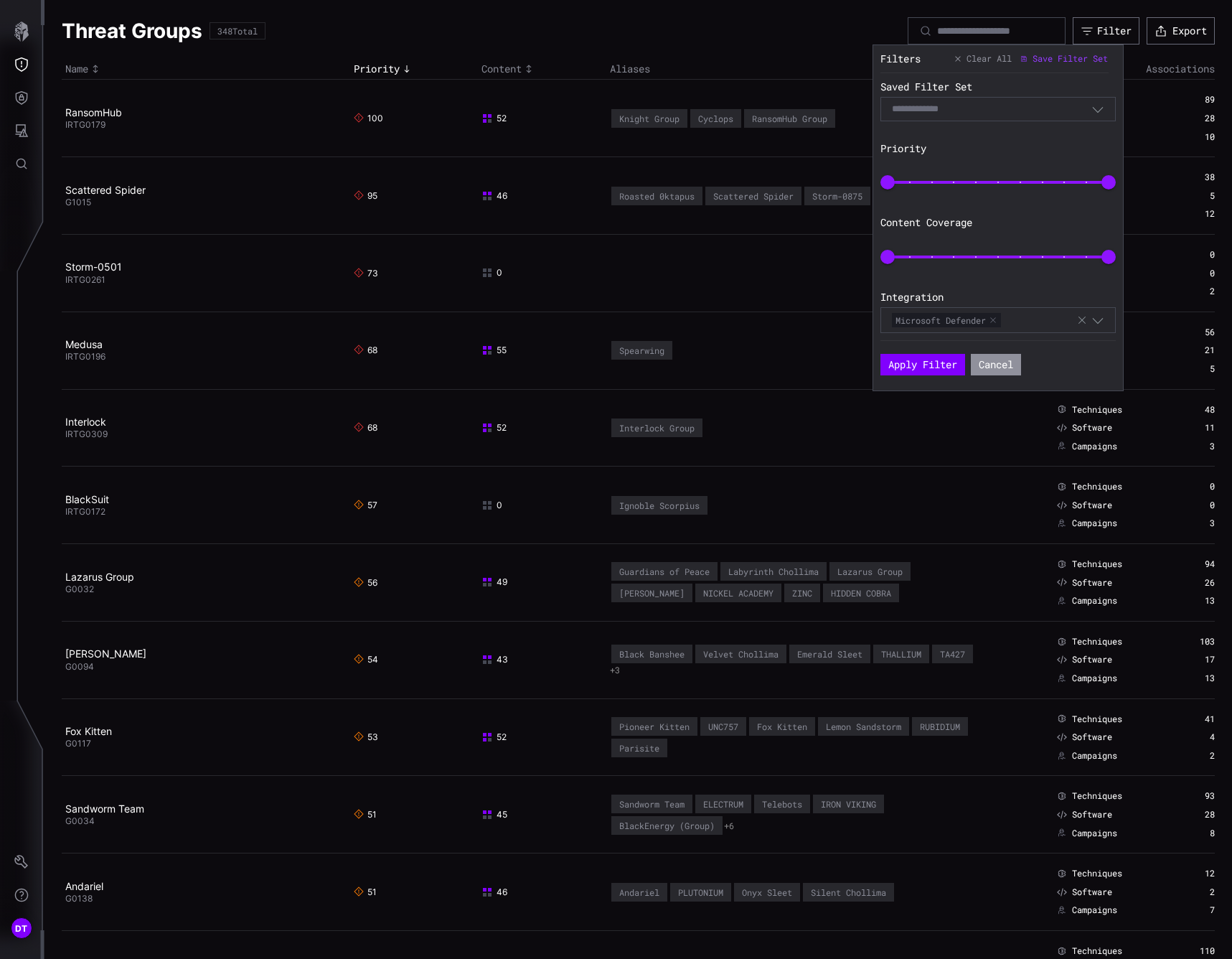
click at [1000, 366] on button "Cancel" at bounding box center [995, 364] width 50 height 21
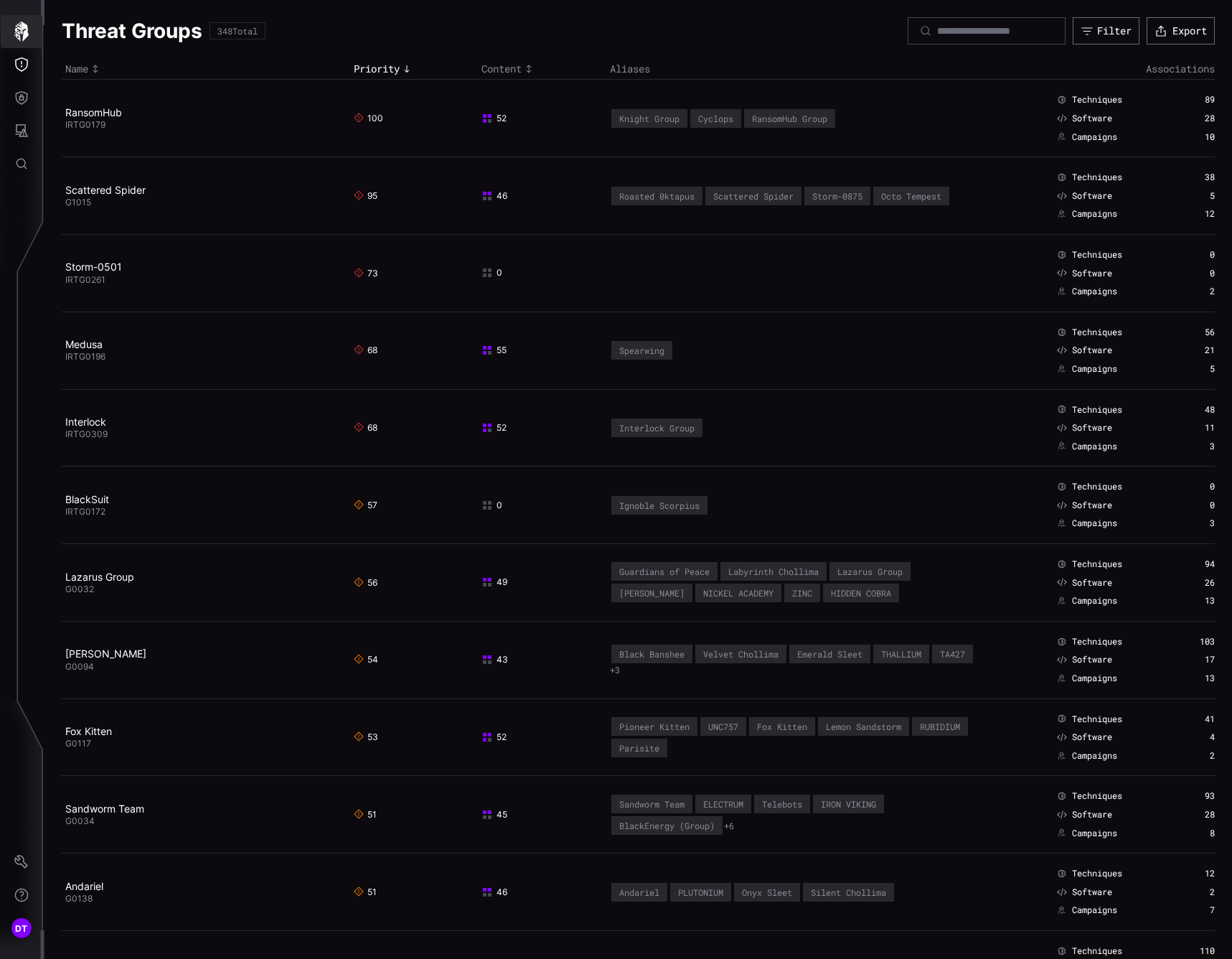
click at [21, 34] on icon "button" at bounding box center [21, 31] width 21 height 21
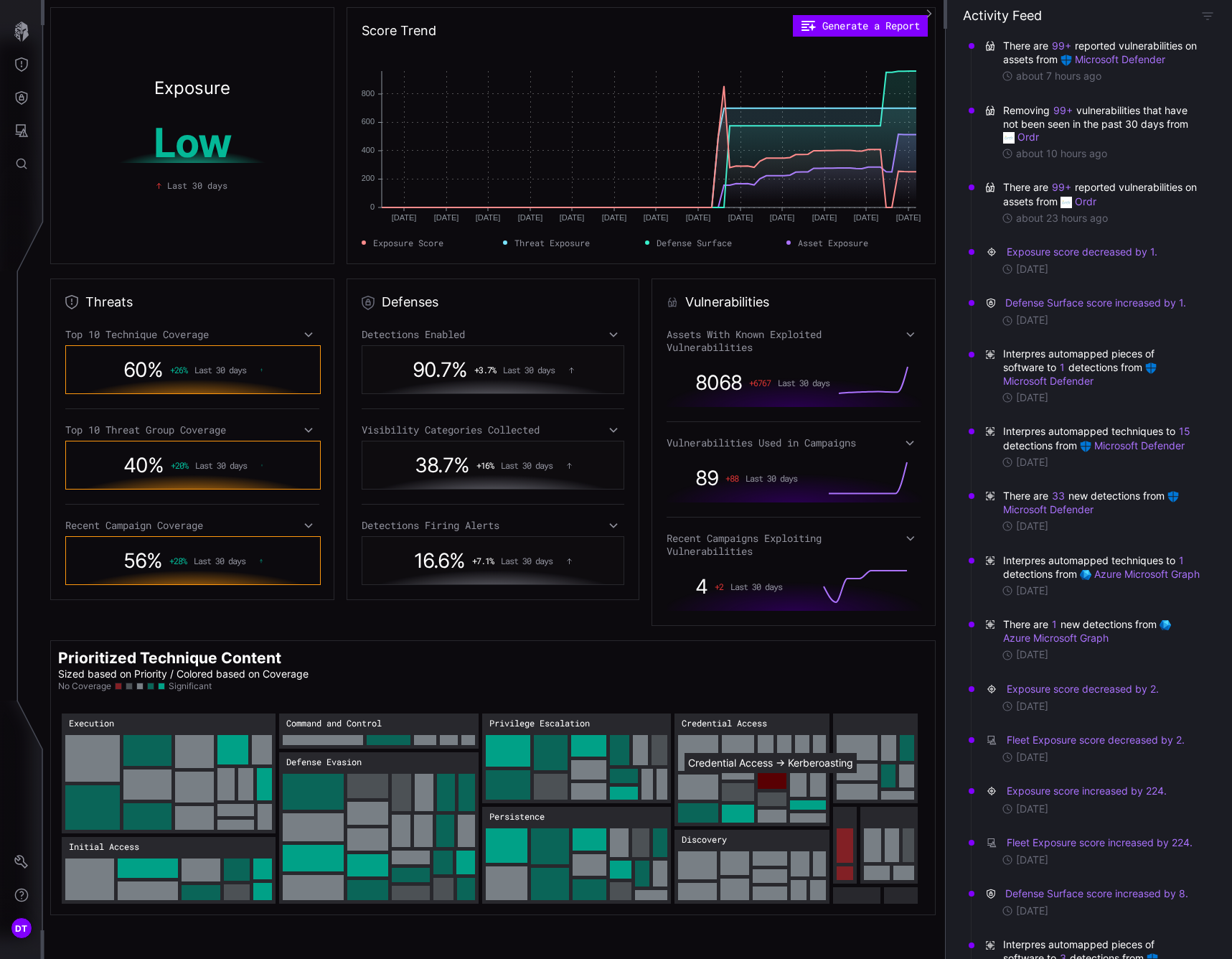
click at [766, 784] on rect "Credential Access → Credential Access:Kerberoasting: 22" at bounding box center [771, 781] width 28 height 16
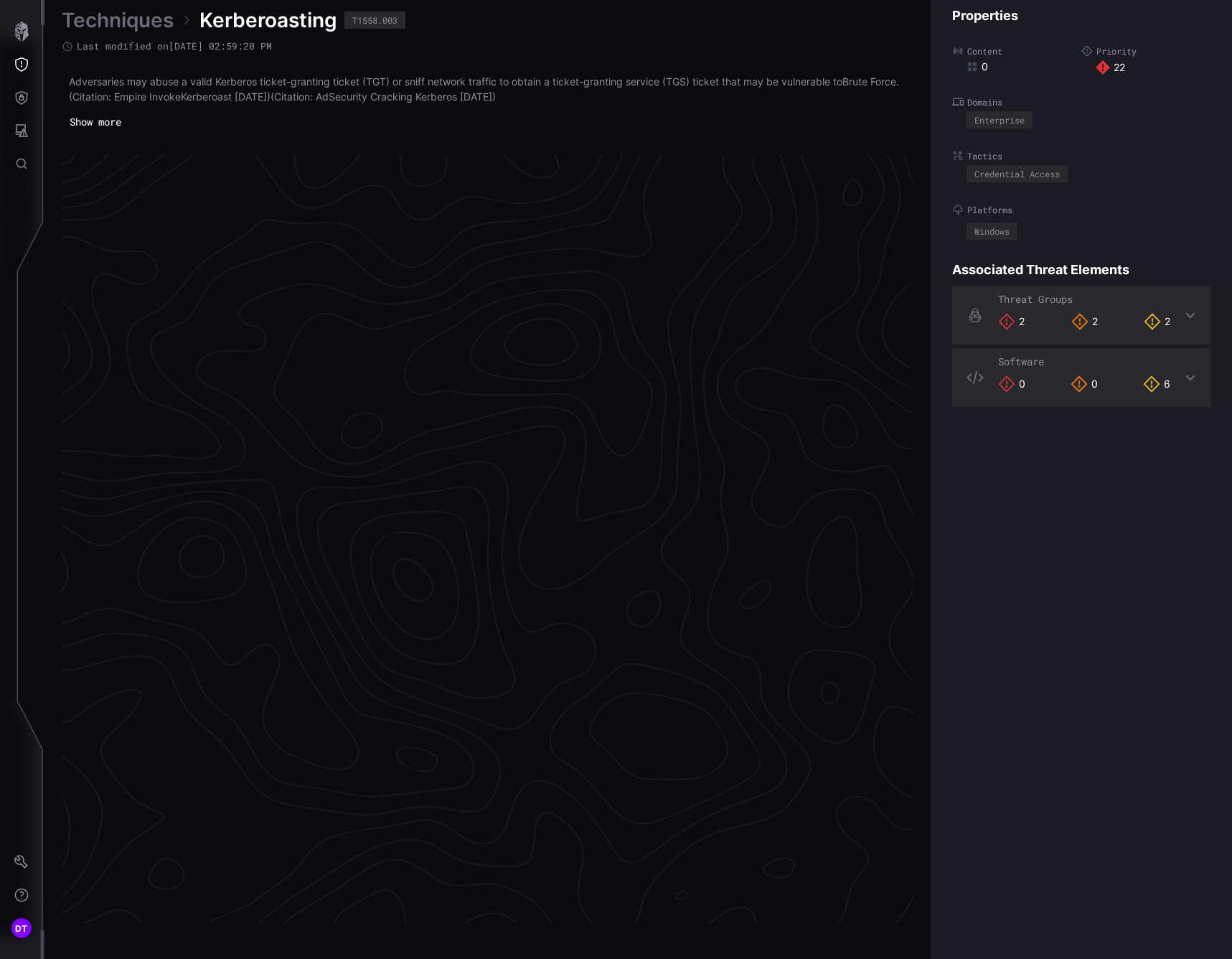
scroll to position [2851, 656]
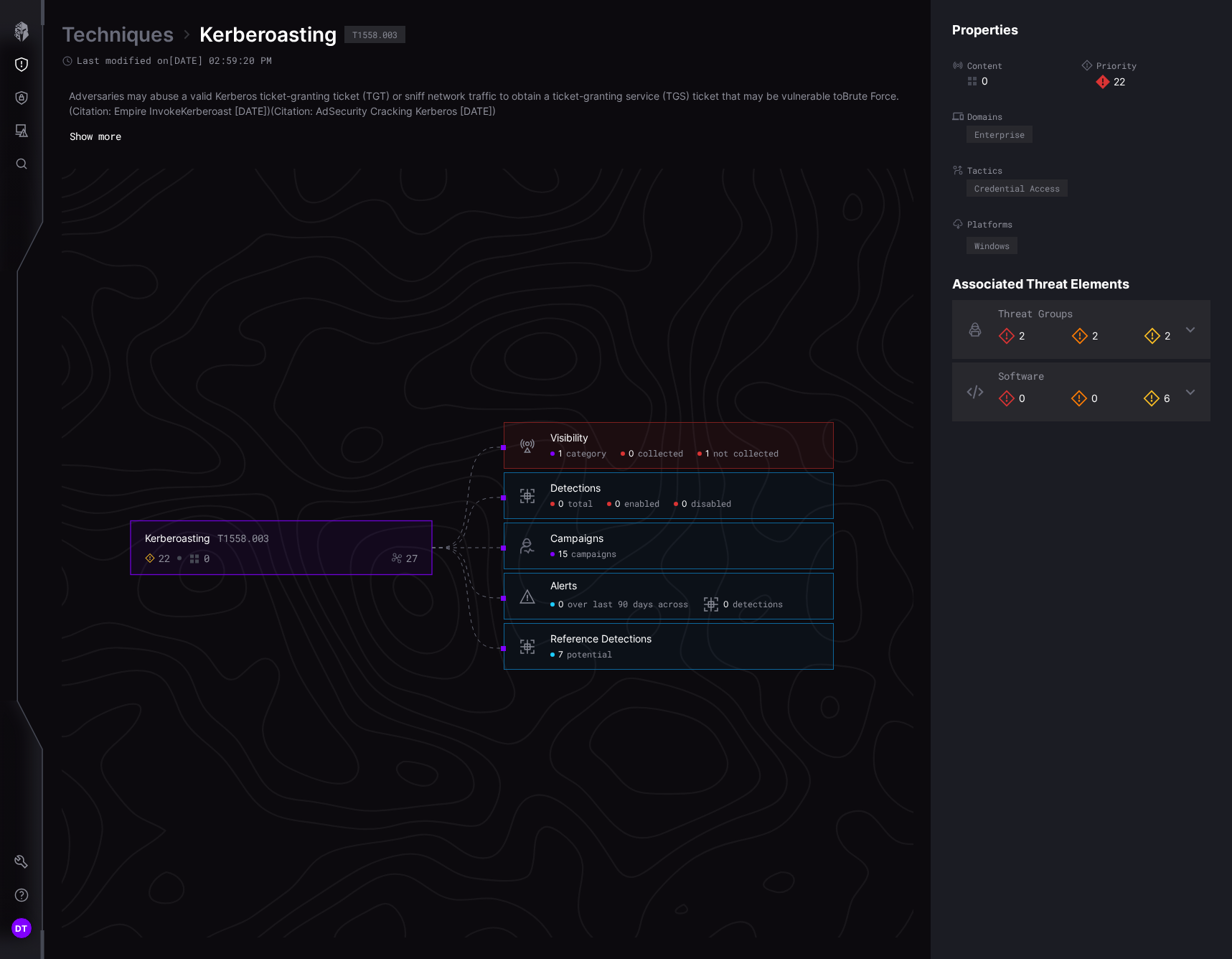
click at [719, 456] on span "not collected" at bounding box center [746, 454] width 65 height 12
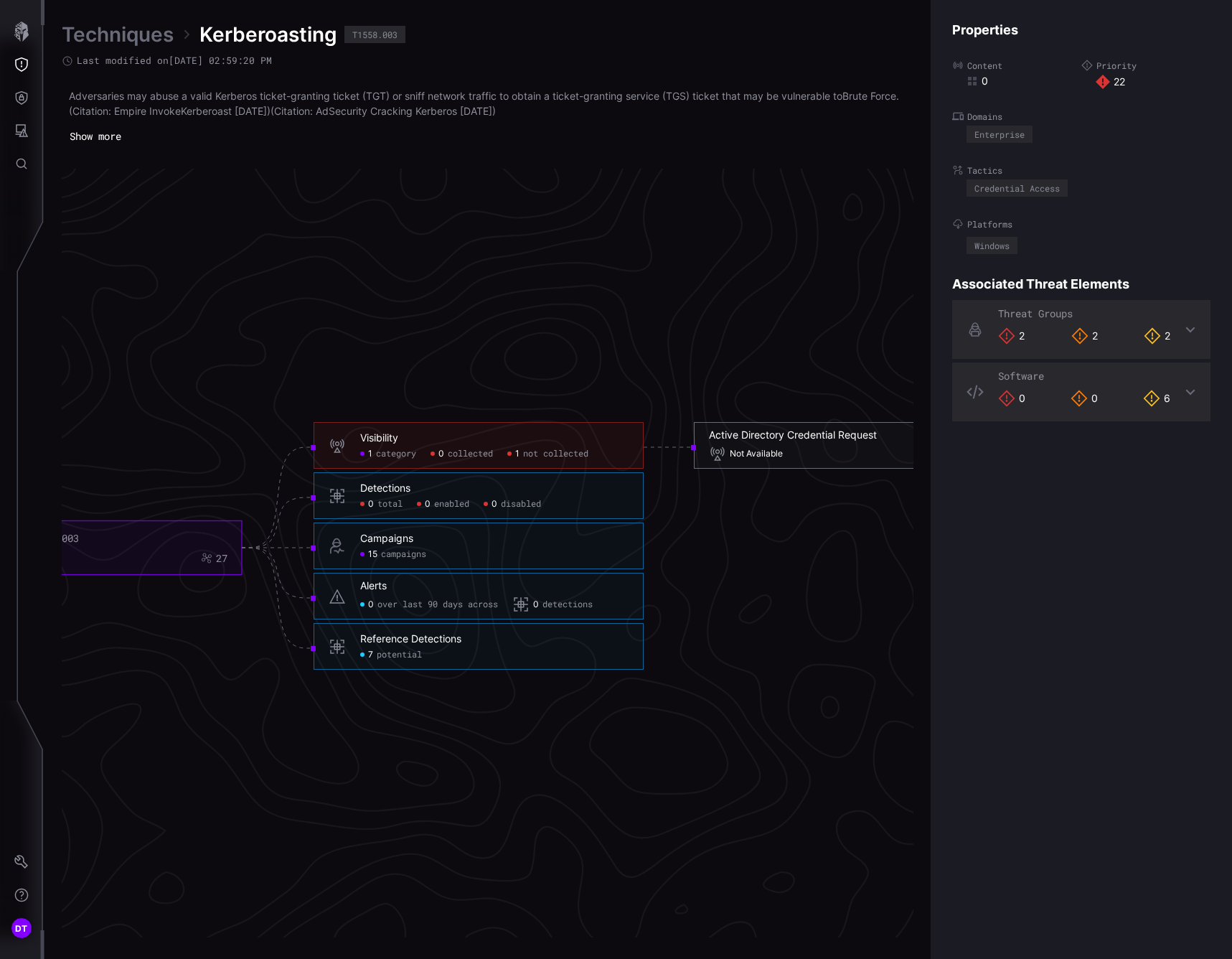
click at [741, 440] on div "Active Directory Credential Request" at bounding box center [793, 435] width 168 height 13
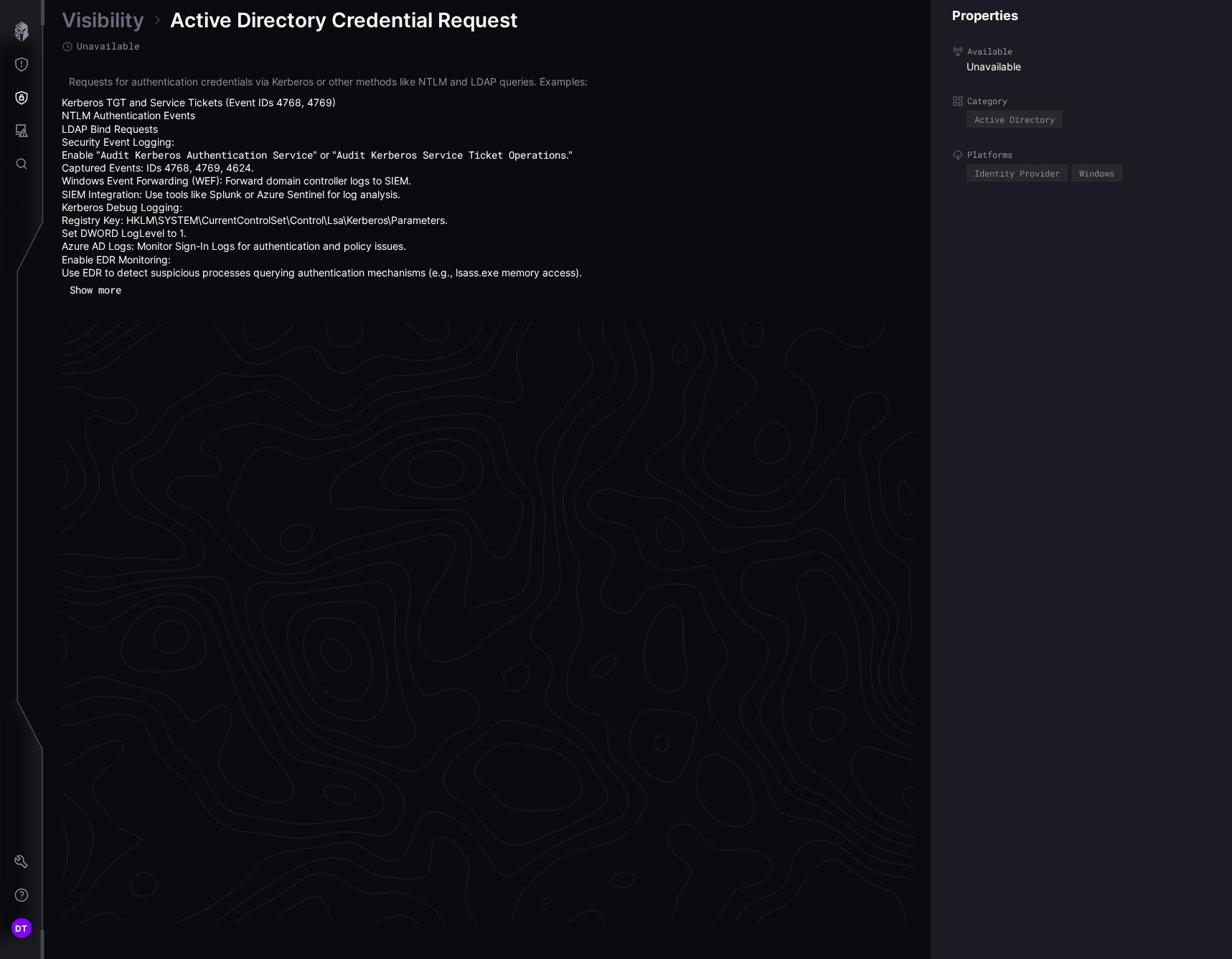
scroll to position [2935, 656]
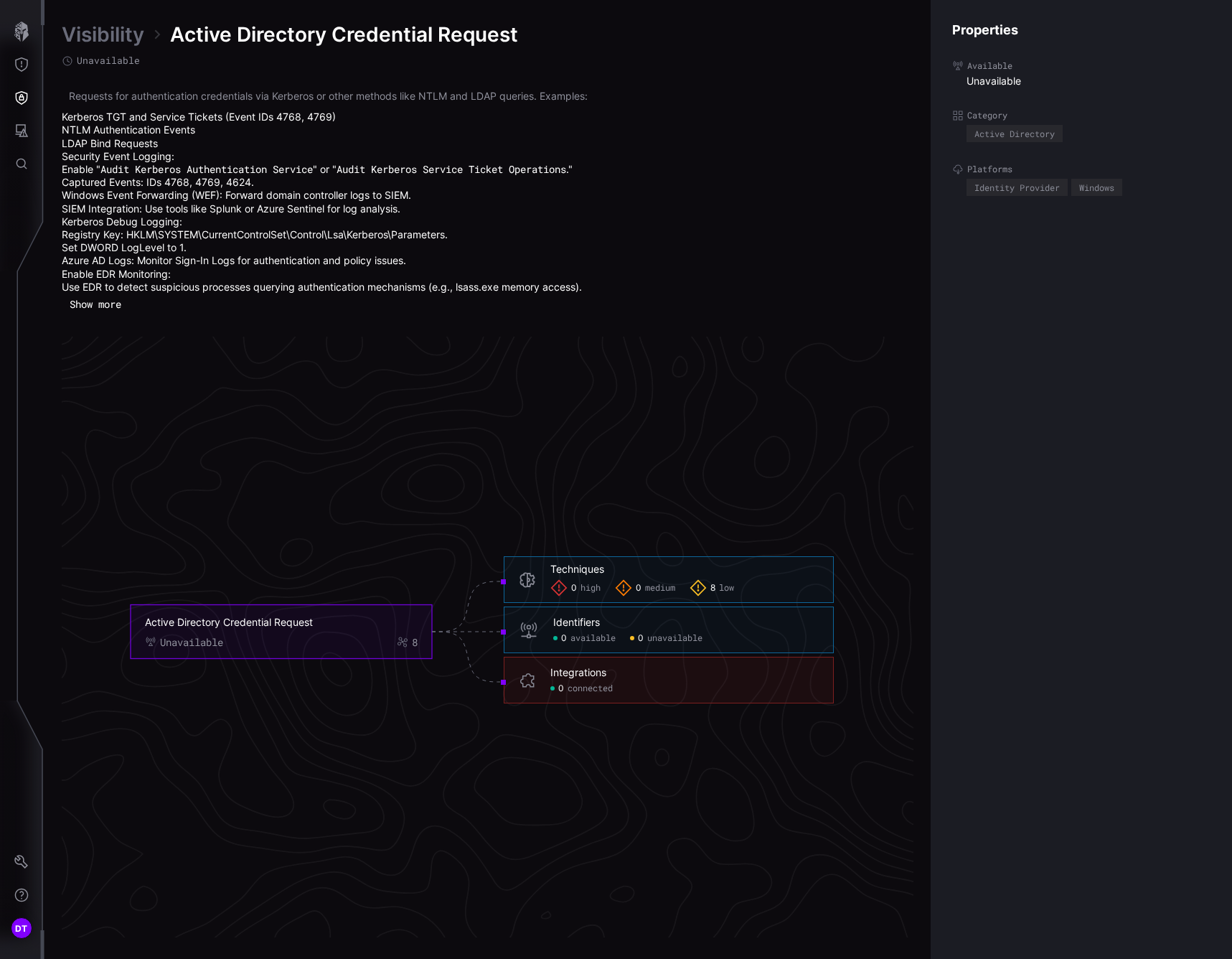
click at [110, 307] on button "Show more" at bounding box center [95, 305] width 67 height 21
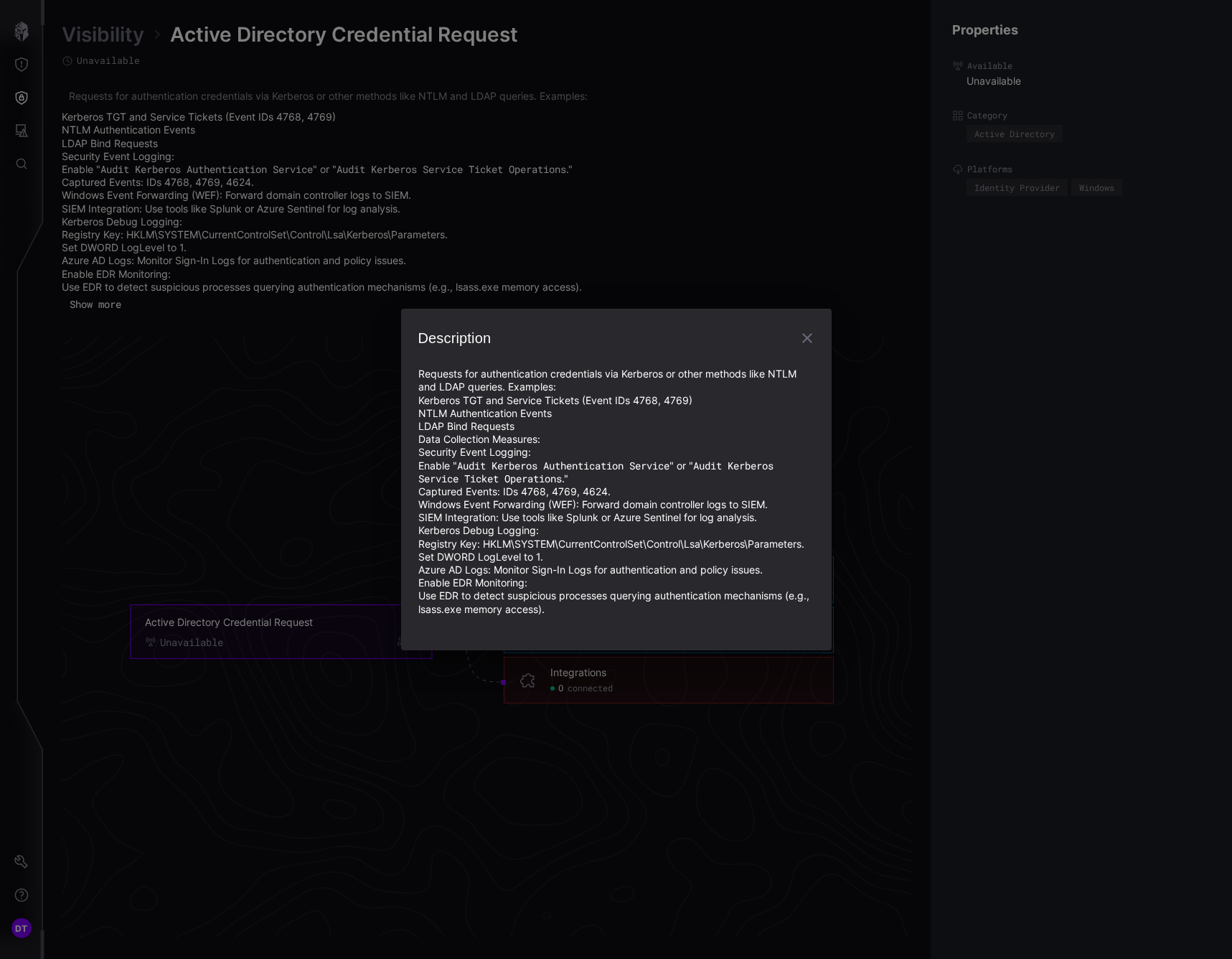
click at [807, 337] on icon "button" at bounding box center [807, 338] width 10 height 10
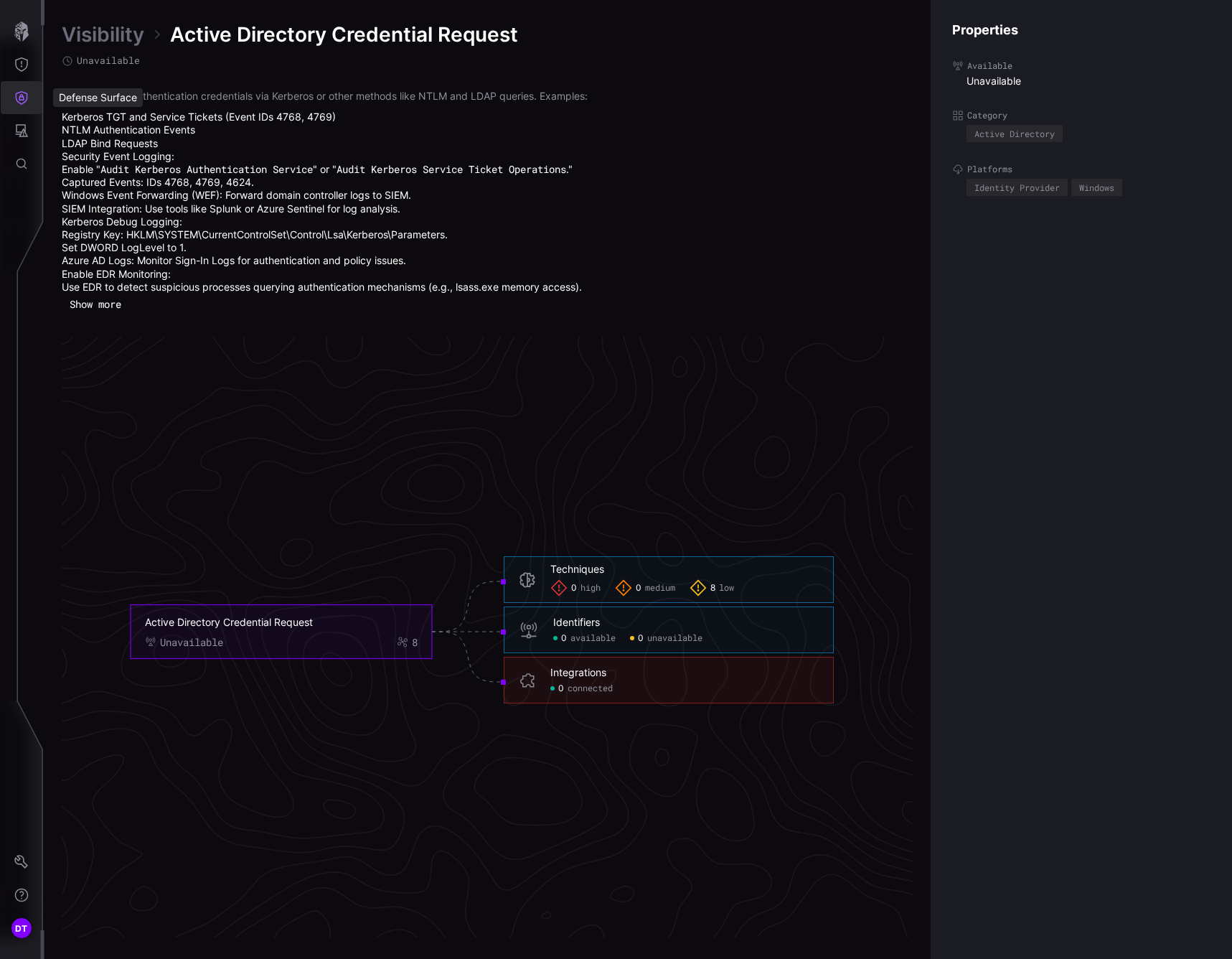
click at [17, 100] on icon "Defense Surface" at bounding box center [21, 98] width 12 height 14
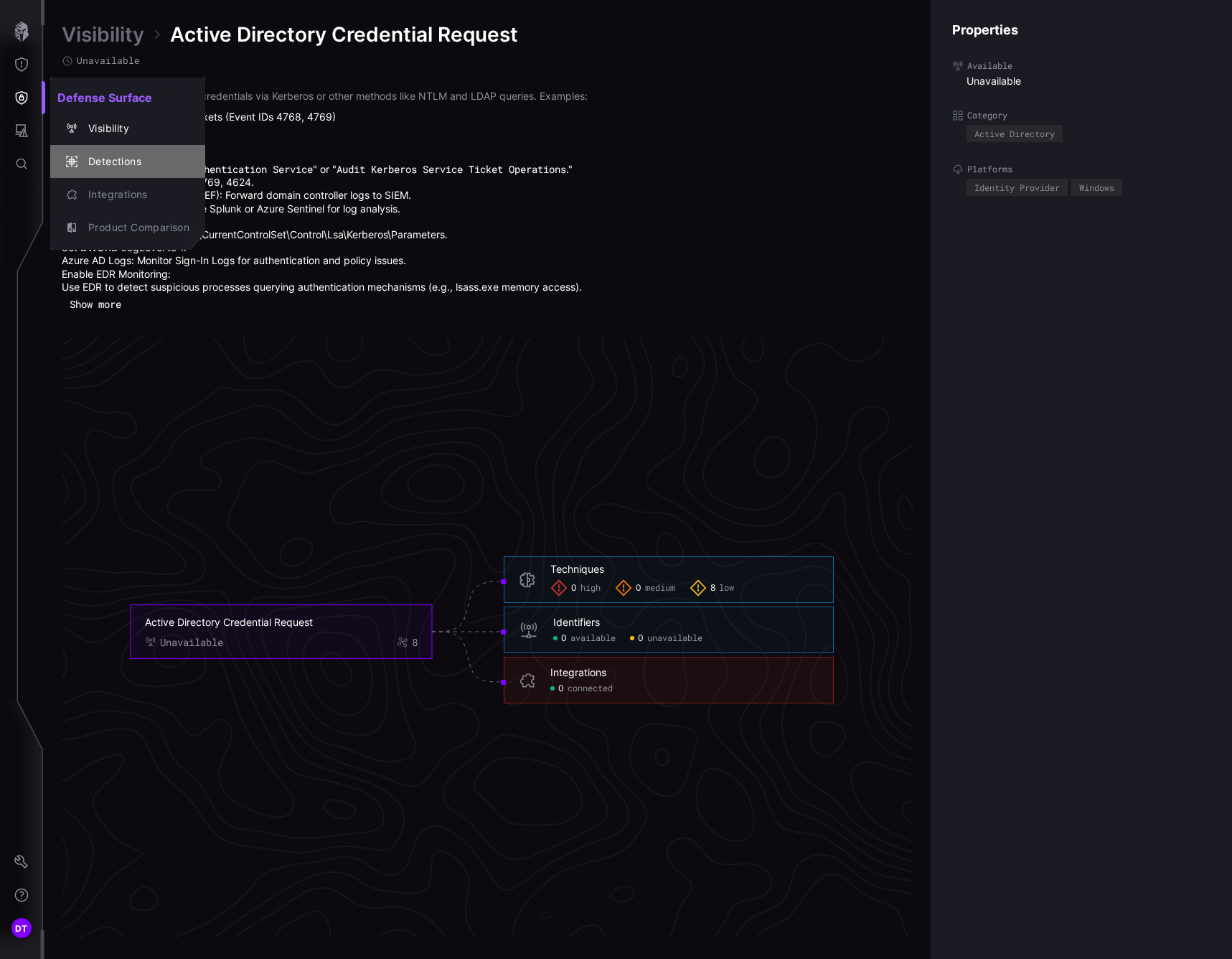
click at [101, 160] on div "Detections" at bounding box center [135, 162] width 108 height 18
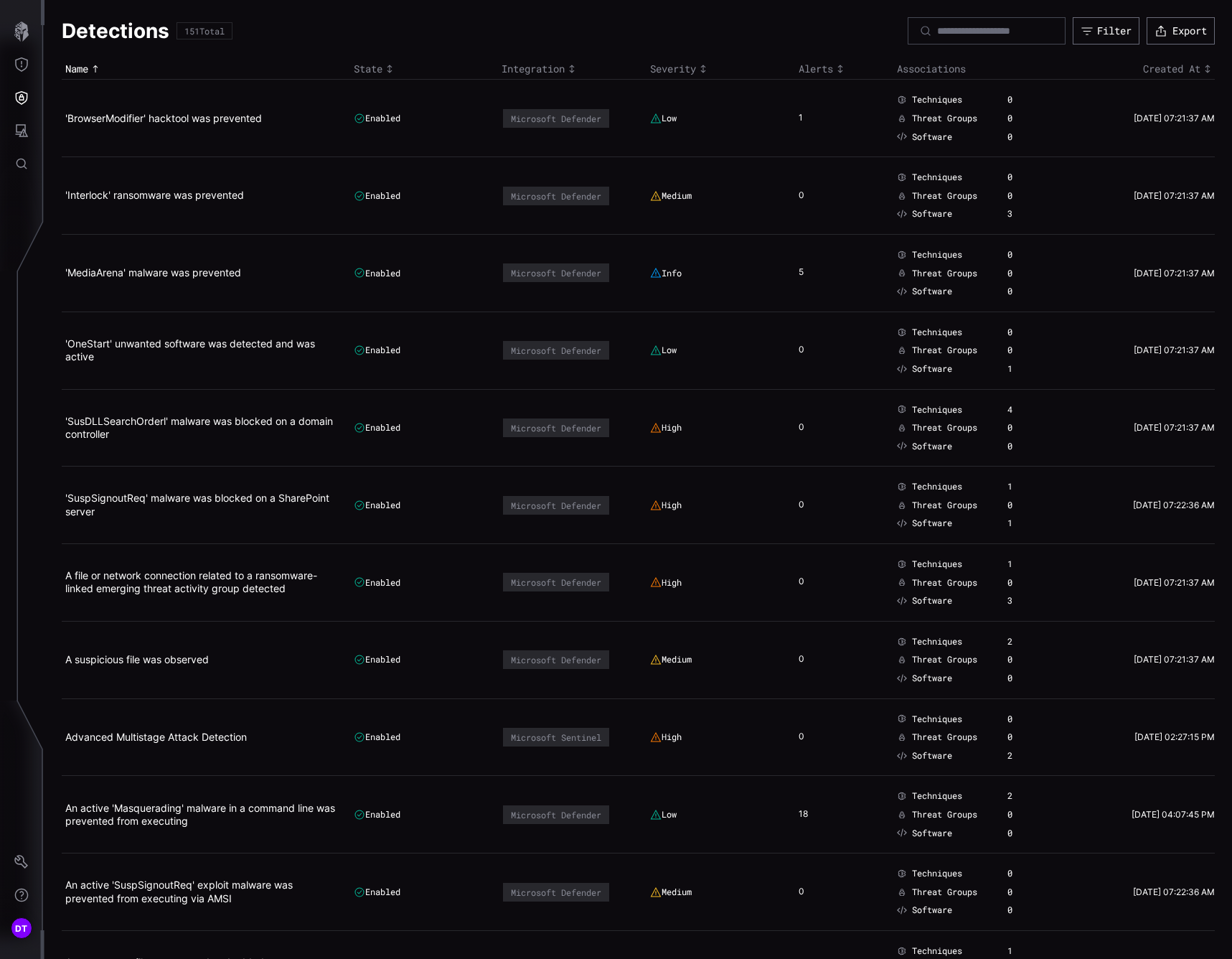
click at [387, 68] on icon "Toggle sort direction" at bounding box center [390, 69] width 12 height 12
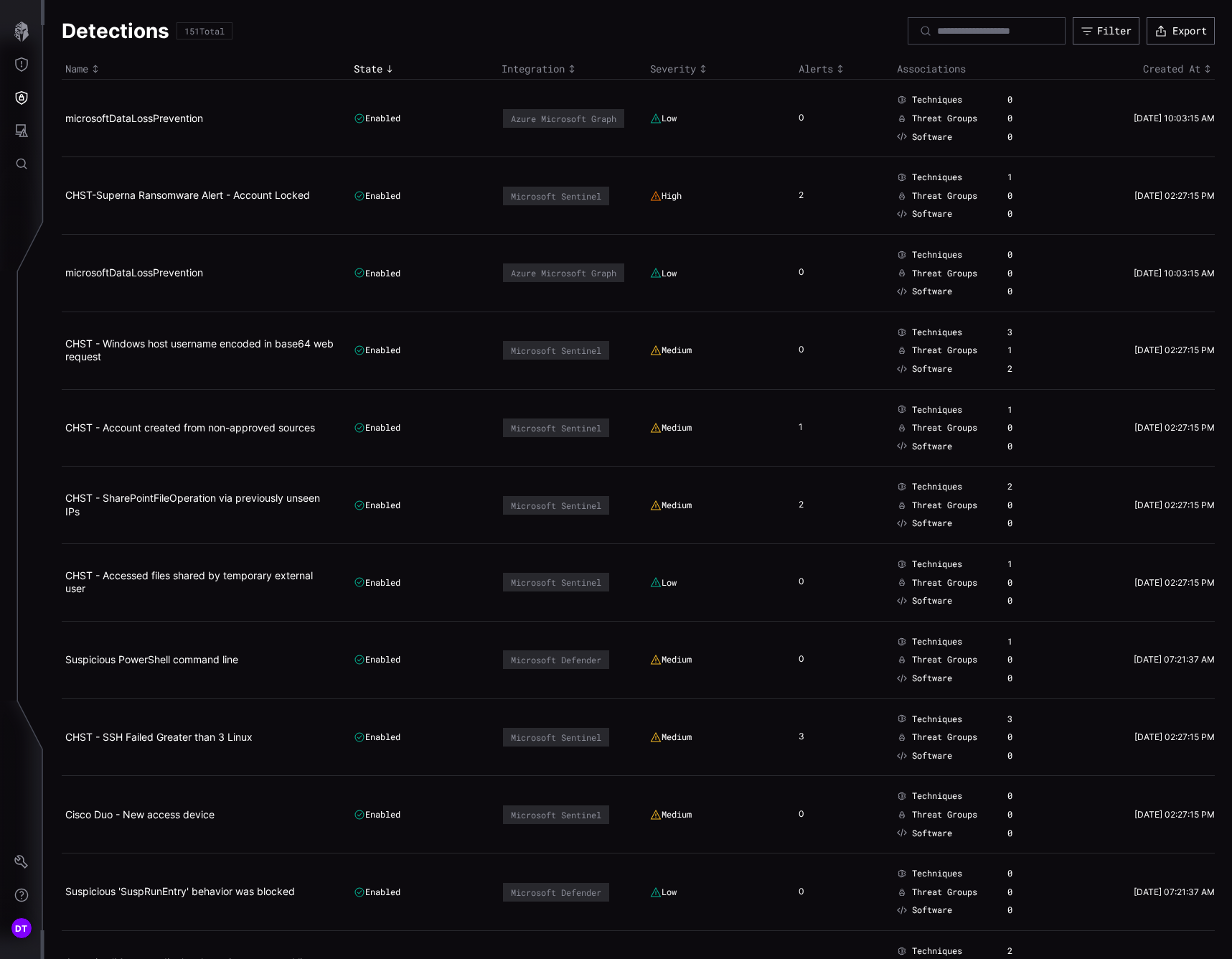
click at [387, 68] on icon "Toggle sort direction" at bounding box center [390, 69] width 12 height 12
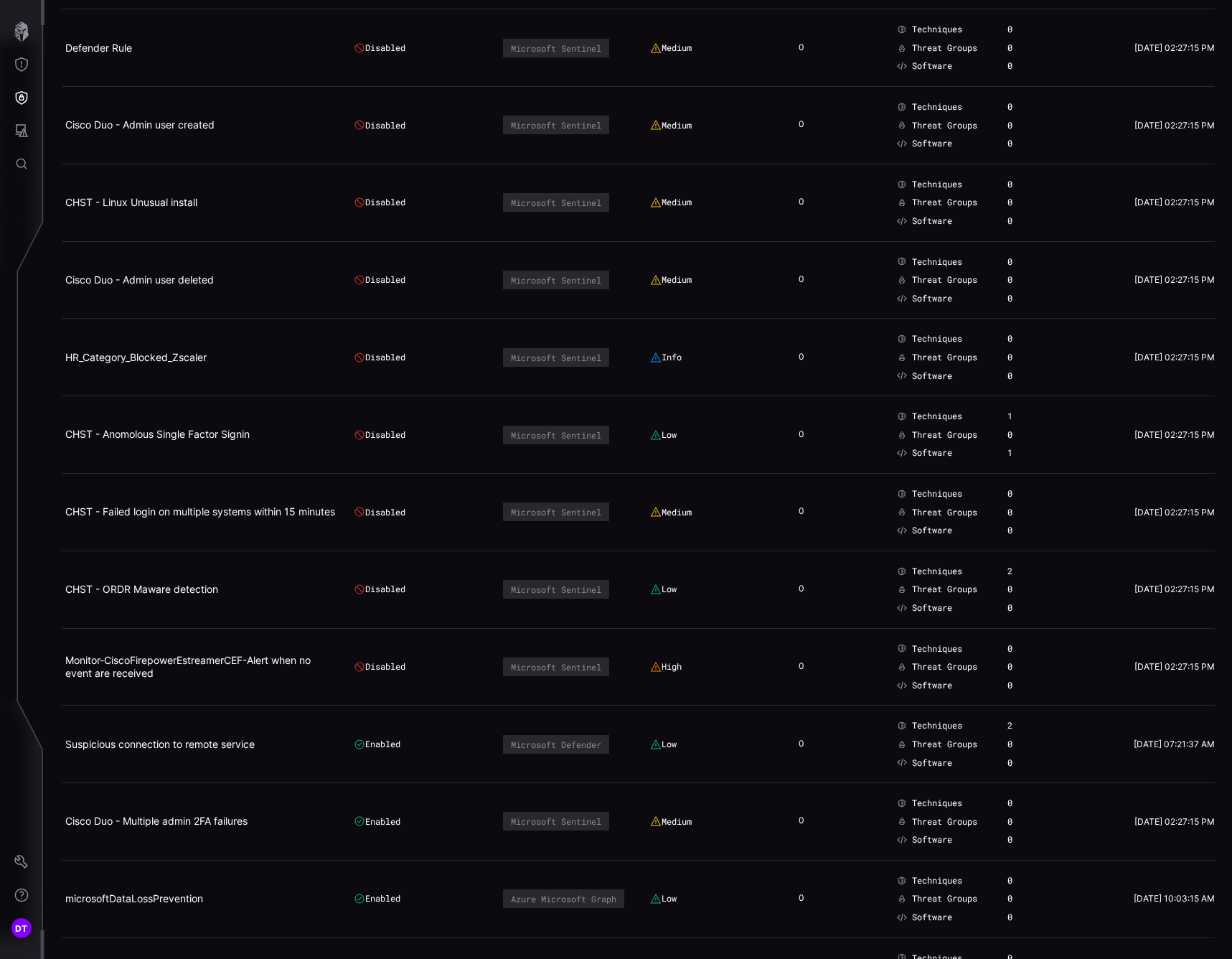
scroll to position [502, 0]
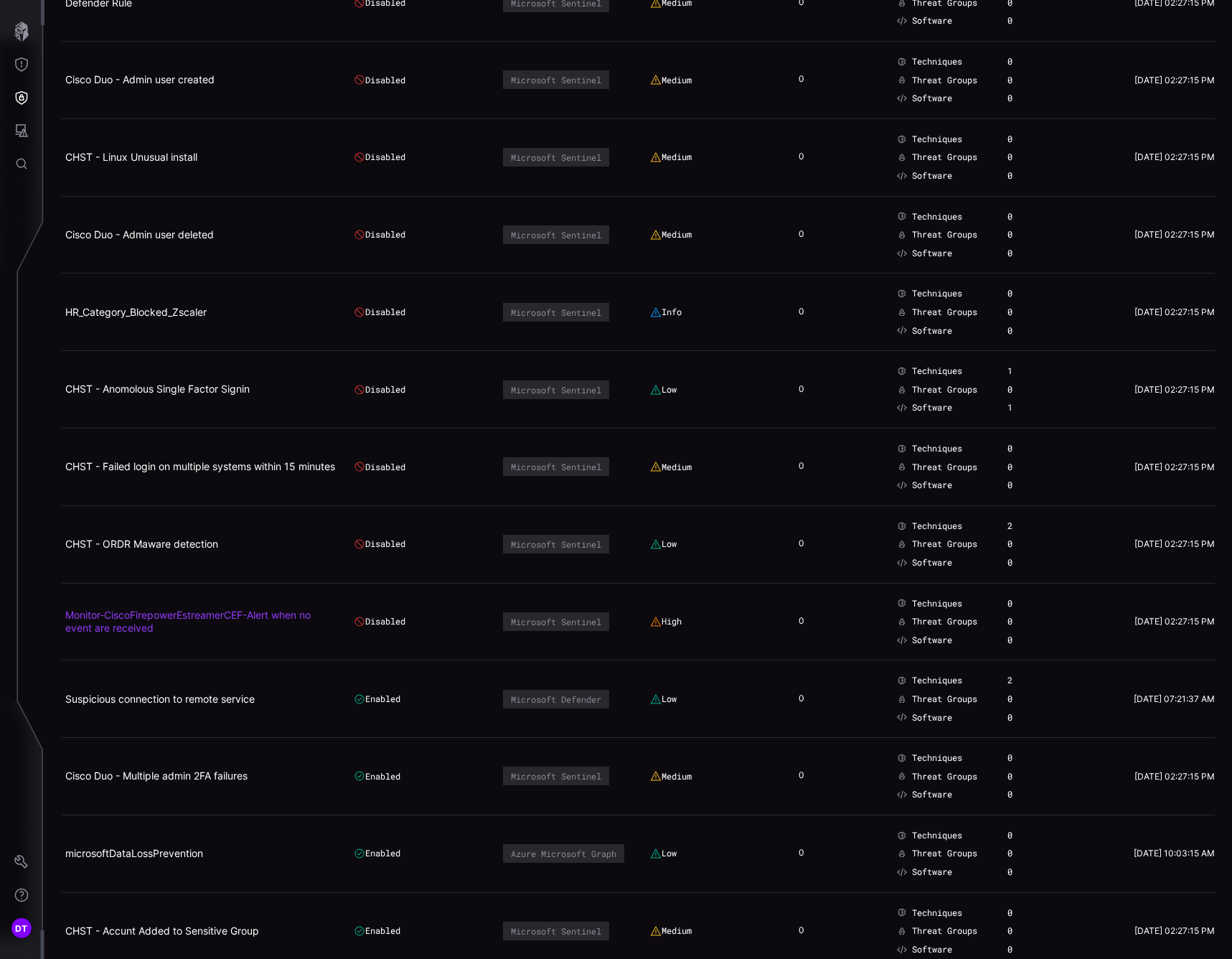
click at [172, 610] on link "Monitor-CiscoFirepowerEstreamerCEF-Alert when no event are received" at bounding box center [187, 621] width 245 height 25
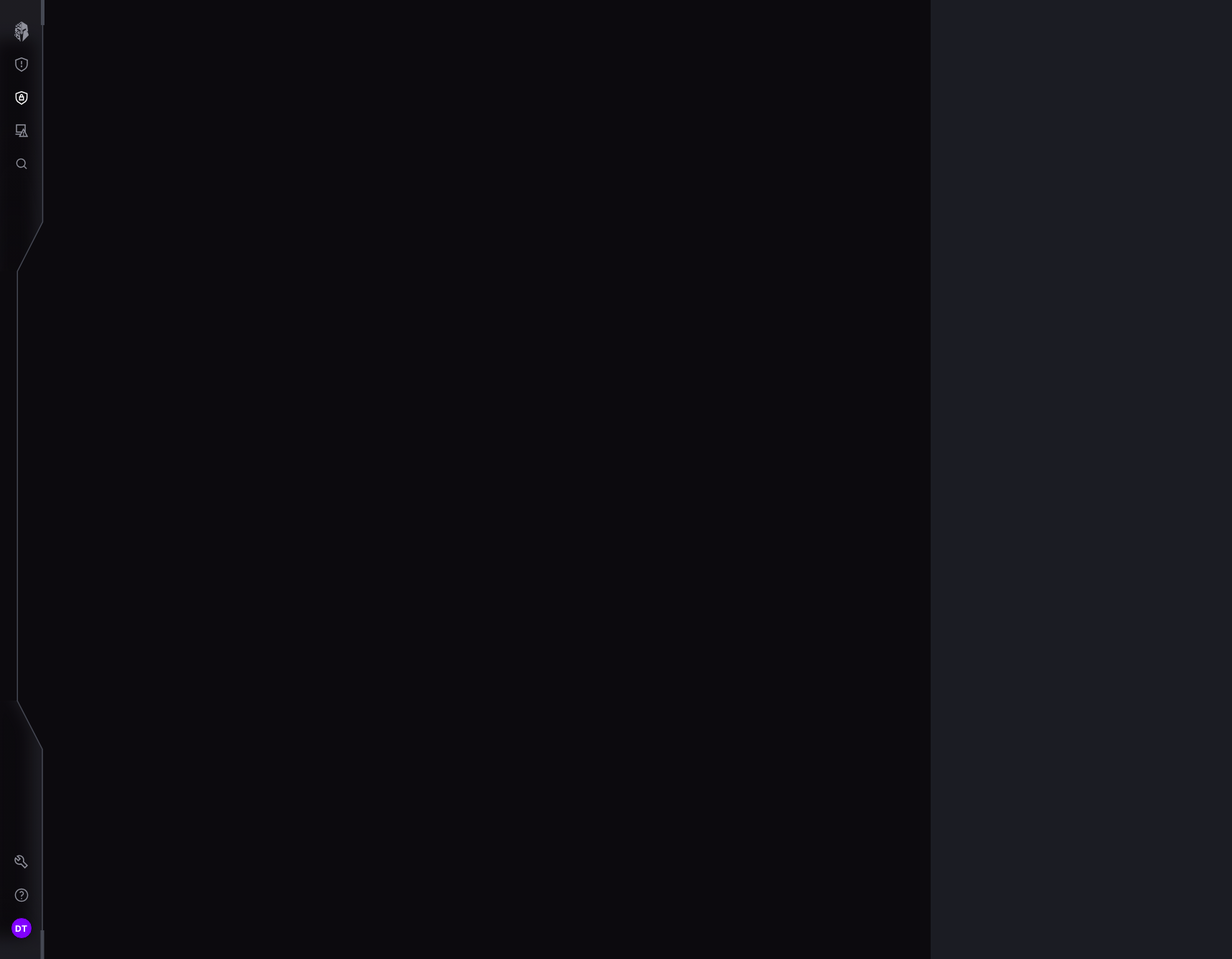
scroll to position [2851, 656]
